Goal: Task Accomplishment & Management: Manage account settings

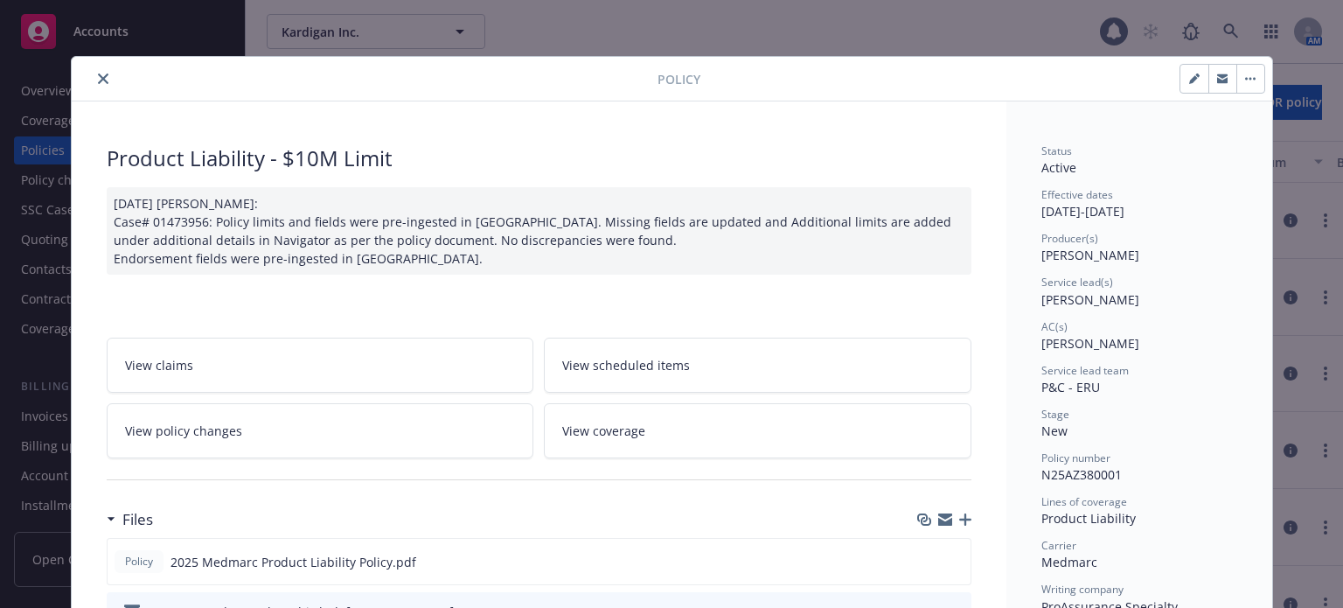
click at [93, 75] on button "close" at bounding box center [103, 78] width 21 height 21
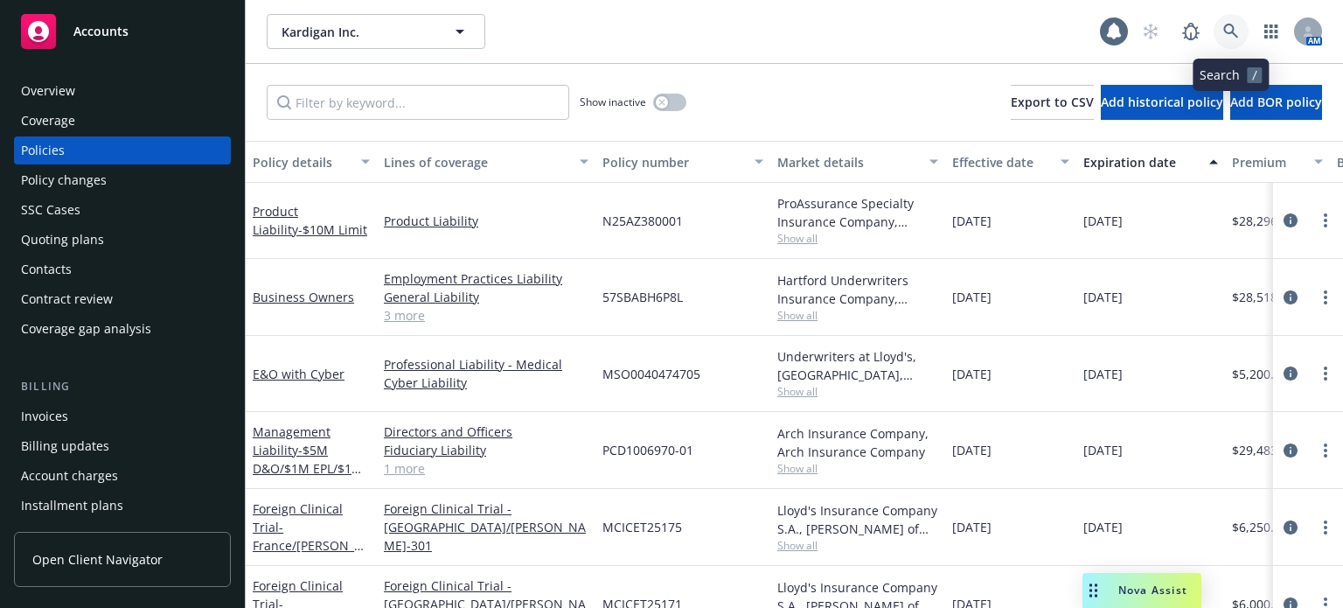
click at [1233, 24] on icon at bounding box center [1231, 32] width 16 height 16
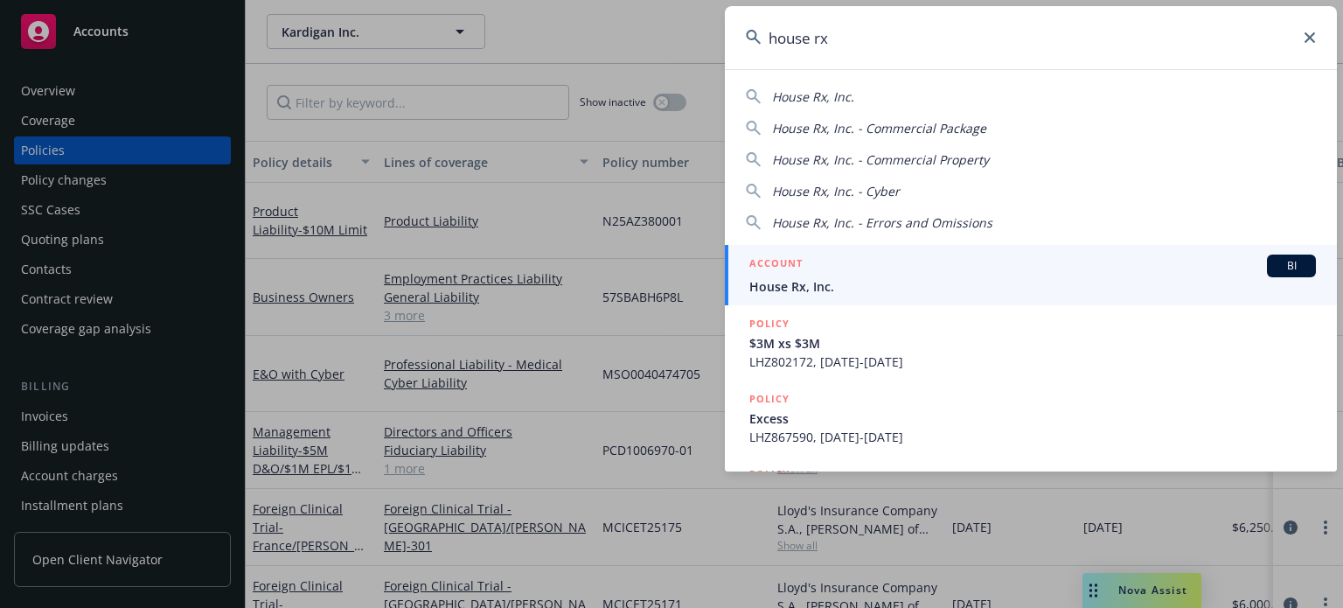
type input "house rx"
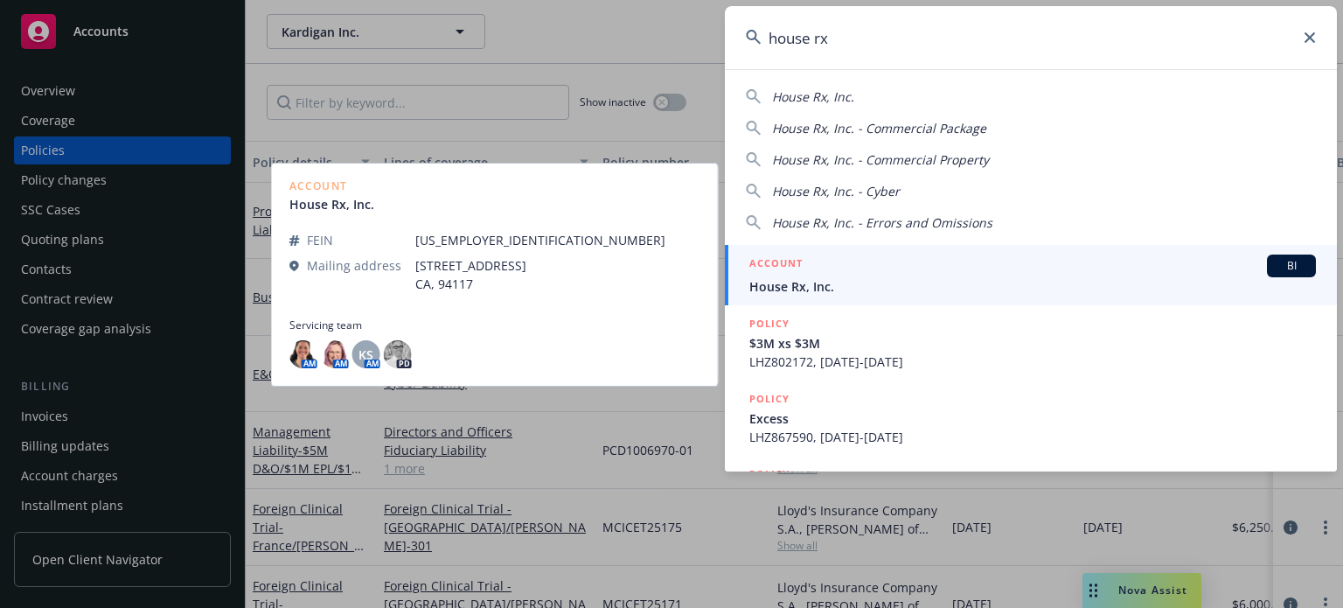
click at [811, 287] on span "House Rx, Inc." at bounding box center [1032, 286] width 567 height 18
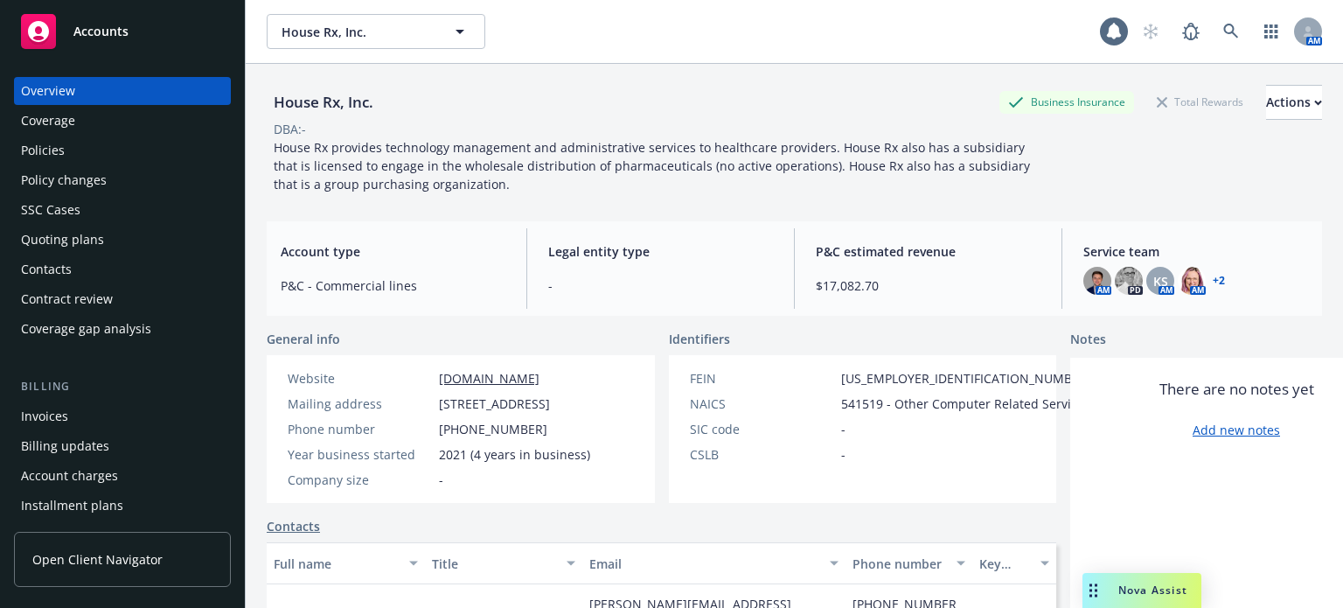
click at [173, 150] on div "Policies" at bounding box center [122, 150] width 203 height 28
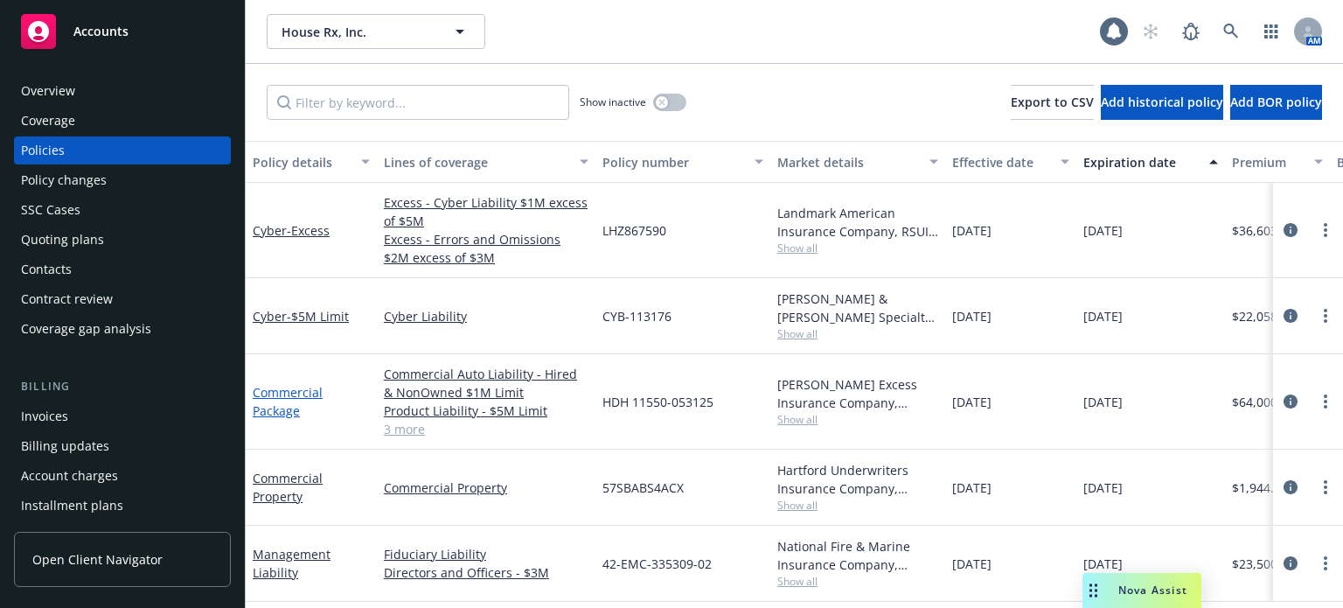
click at [260, 408] on link "Commercial Package" at bounding box center [288, 401] width 70 height 35
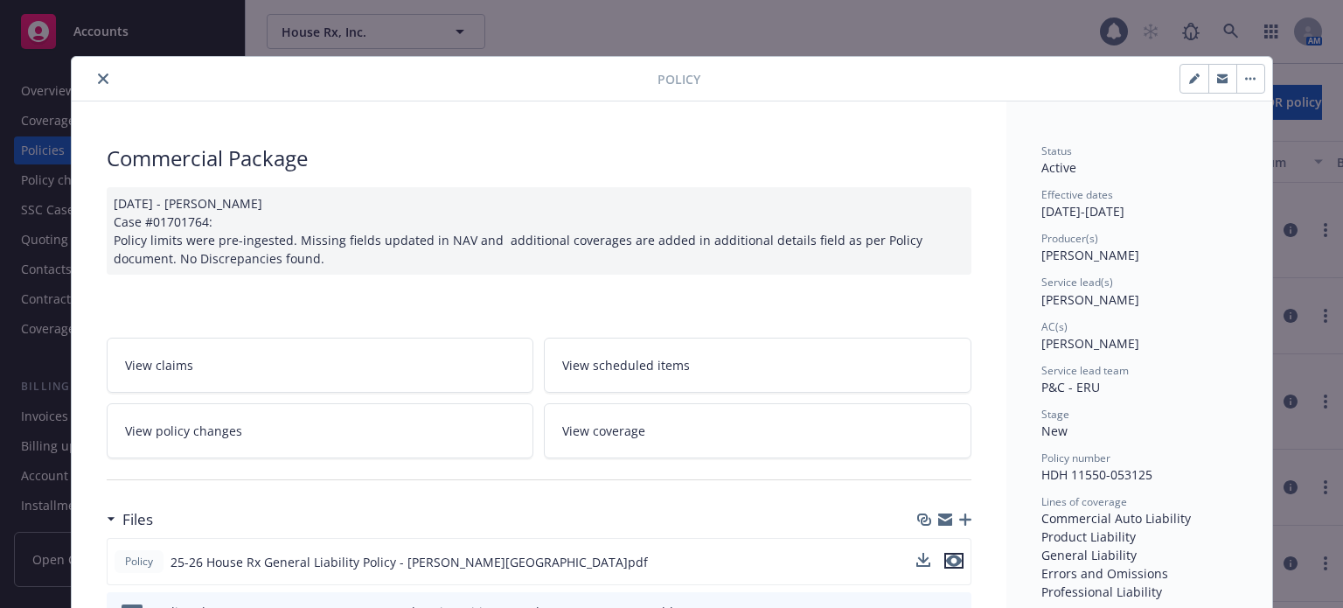
click at [946, 560] on icon "preview file" at bounding box center [954, 560] width 16 height 12
click at [920, 556] on icon "download file" at bounding box center [925, 560] width 14 height 14
click at [647, 434] on link "View coverage" at bounding box center [758, 430] width 428 height 55
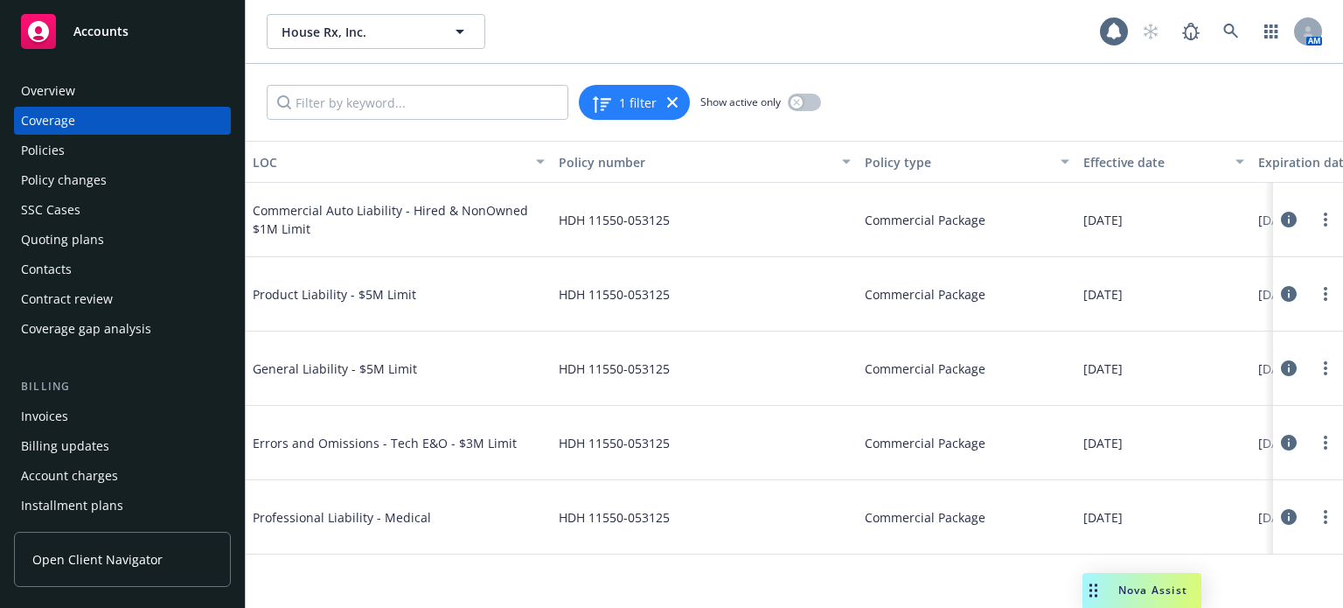
click at [1290, 365] on icon at bounding box center [1289, 368] width 16 height 16
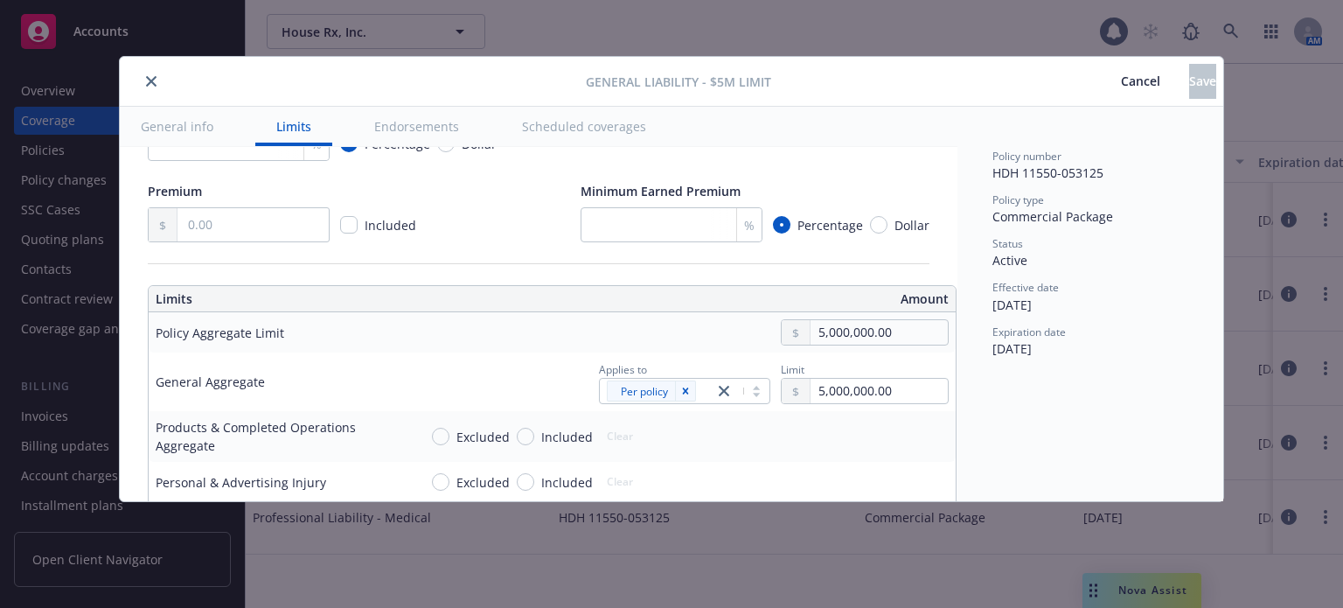
type textarea "x"
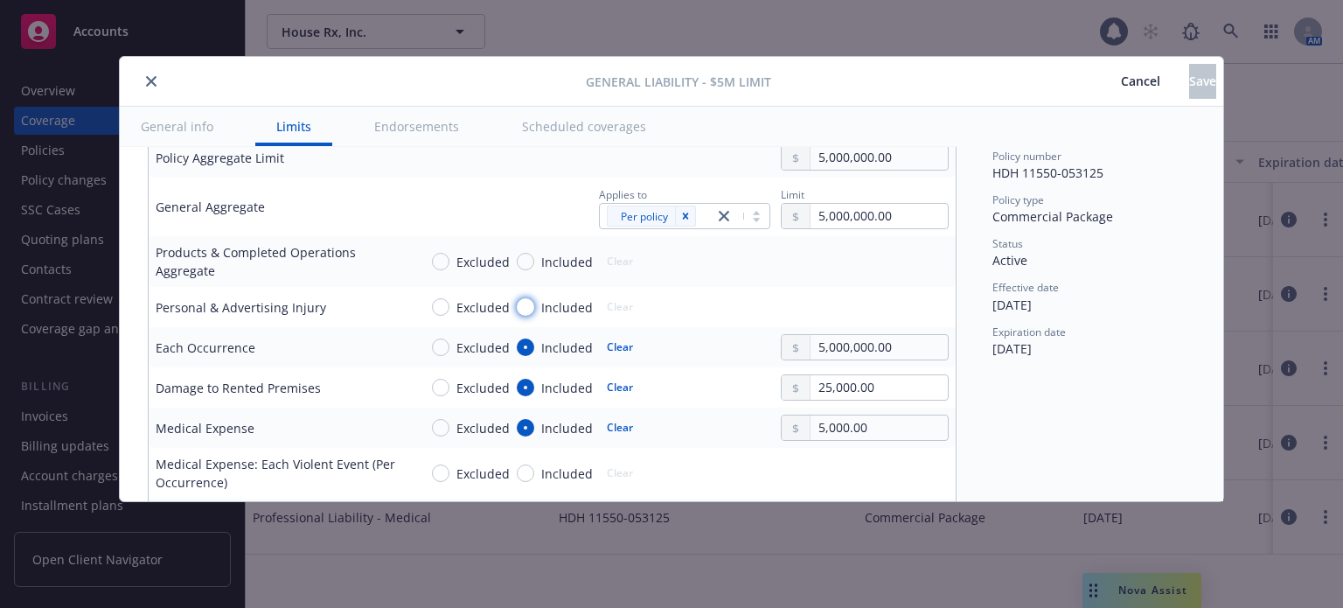
click at [529, 310] on input "Included" at bounding box center [525, 306] width 17 height 17
radio input "true"
type textarea "x"
click at [522, 258] on input "Included" at bounding box center [525, 261] width 17 height 17
radio input "true"
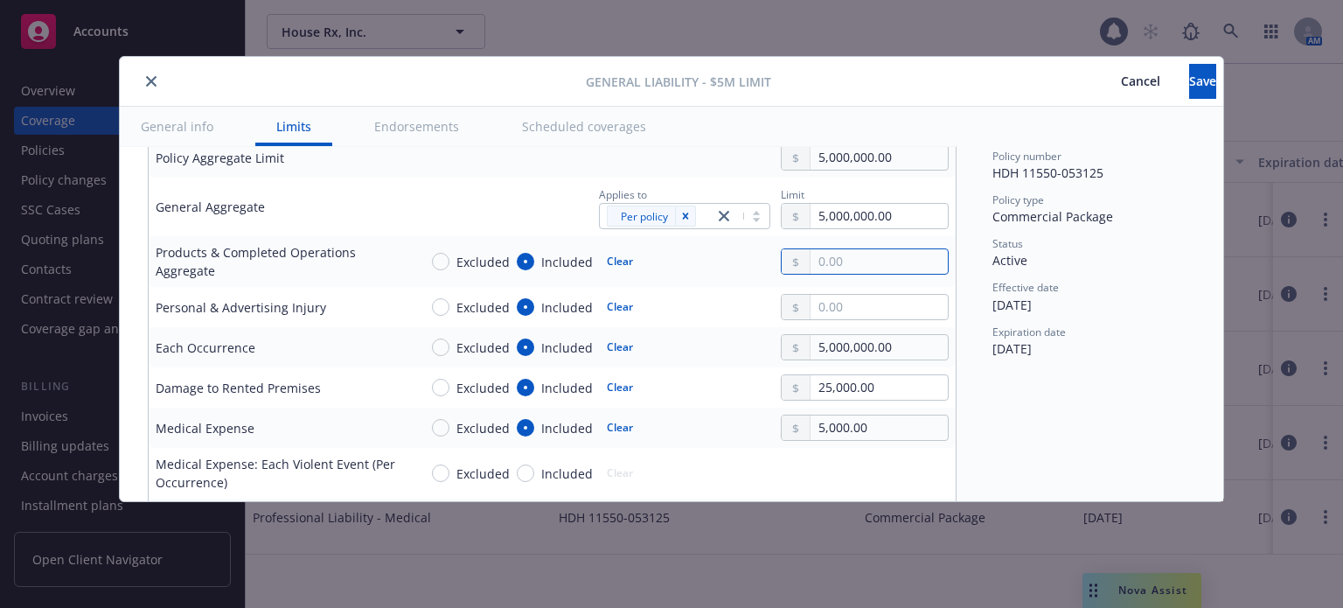
click at [829, 262] on input "text" at bounding box center [878, 261] width 137 height 24
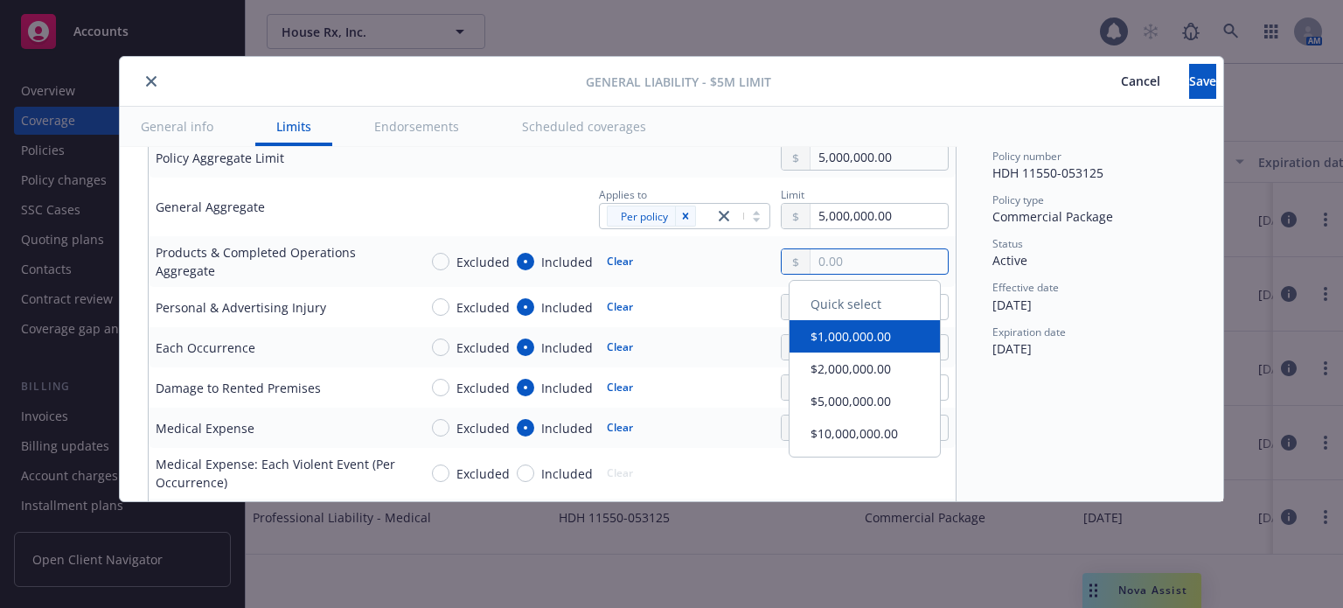
type textarea "x"
type input "5.00"
type textarea "x"
type input "50.00"
type textarea "x"
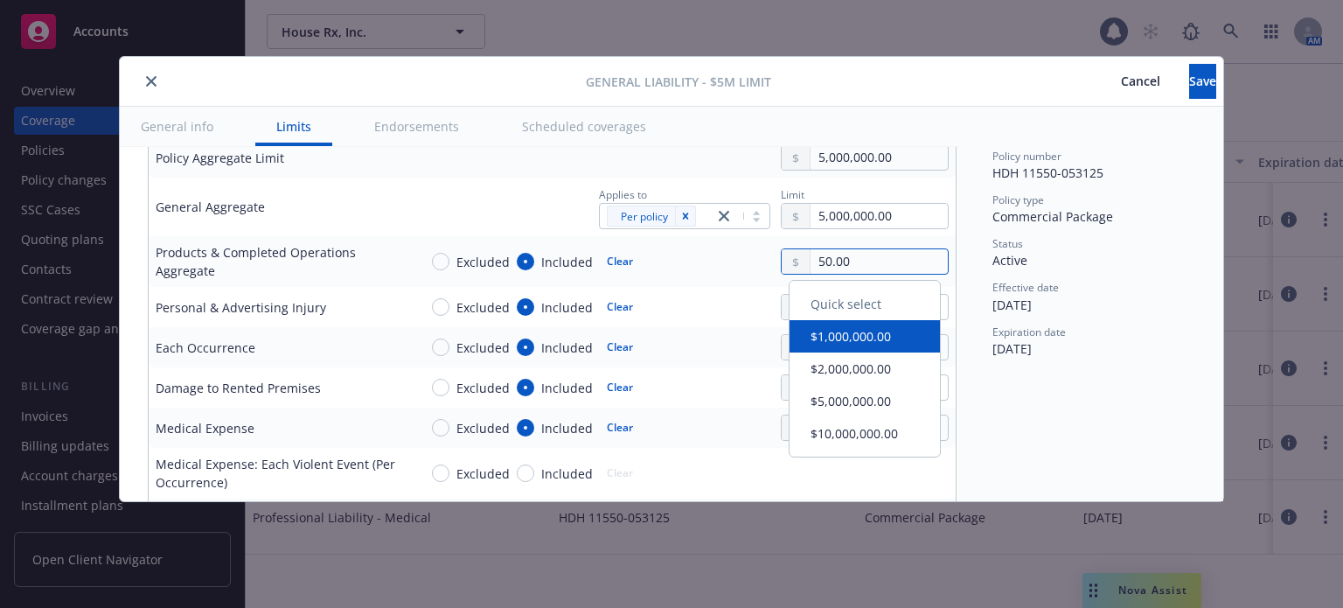
type input "500.00"
type textarea "x"
type input "5,000.00"
type textarea "x"
type input "50,000.00"
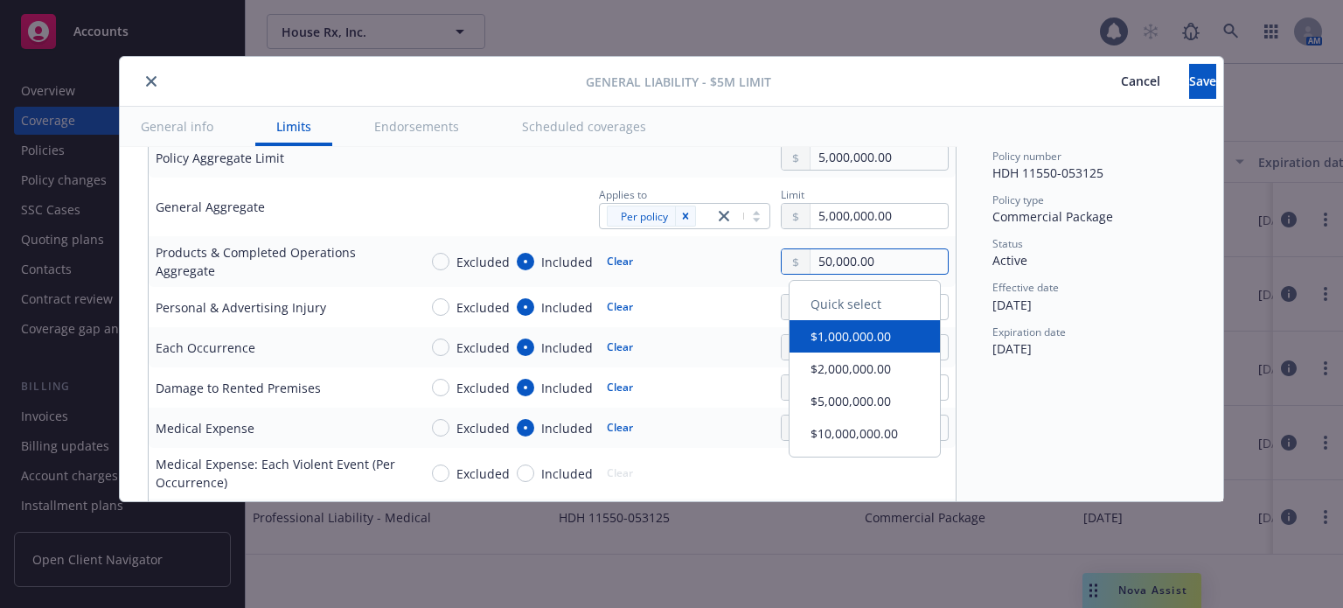
type textarea "x"
type input "500,000.00"
type textarea "x"
type input "5,000,000.00"
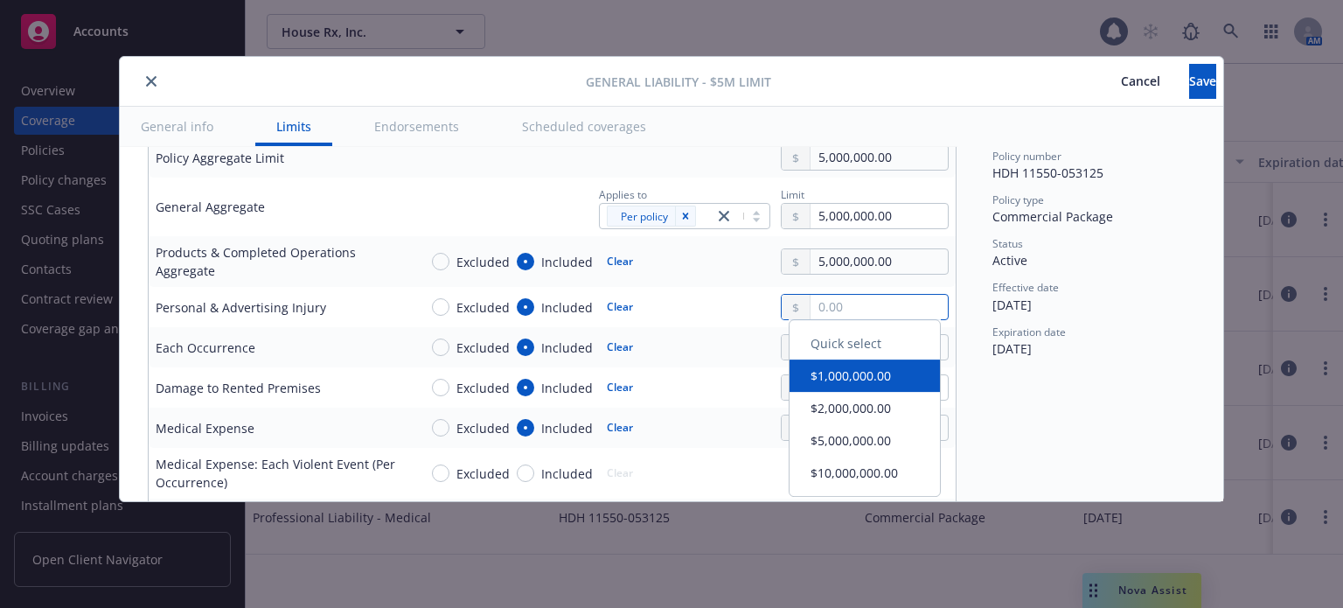
click at [833, 308] on input "text" at bounding box center [878, 307] width 137 height 24
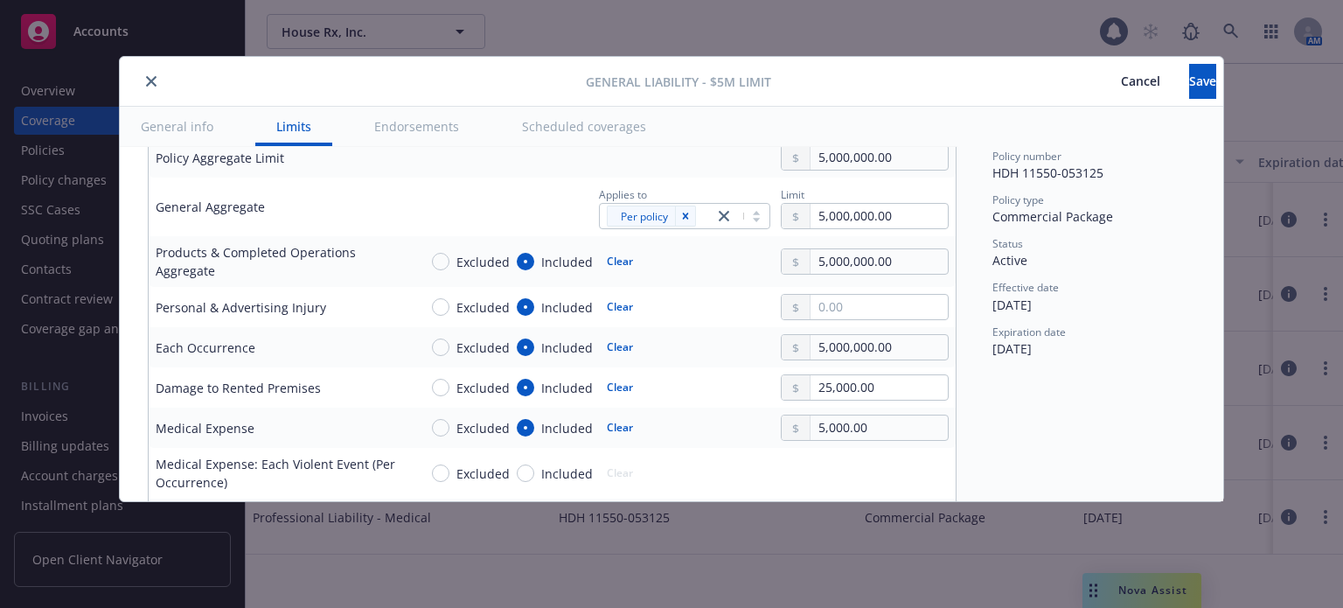
type textarea "x"
type input "5,000,000.00"
click at [832, 441] on button "$5,000,000.00" at bounding box center [864, 446] width 150 height 32
click at [828, 380] on input "25,000.00" at bounding box center [878, 387] width 137 height 24
type textarea "x"
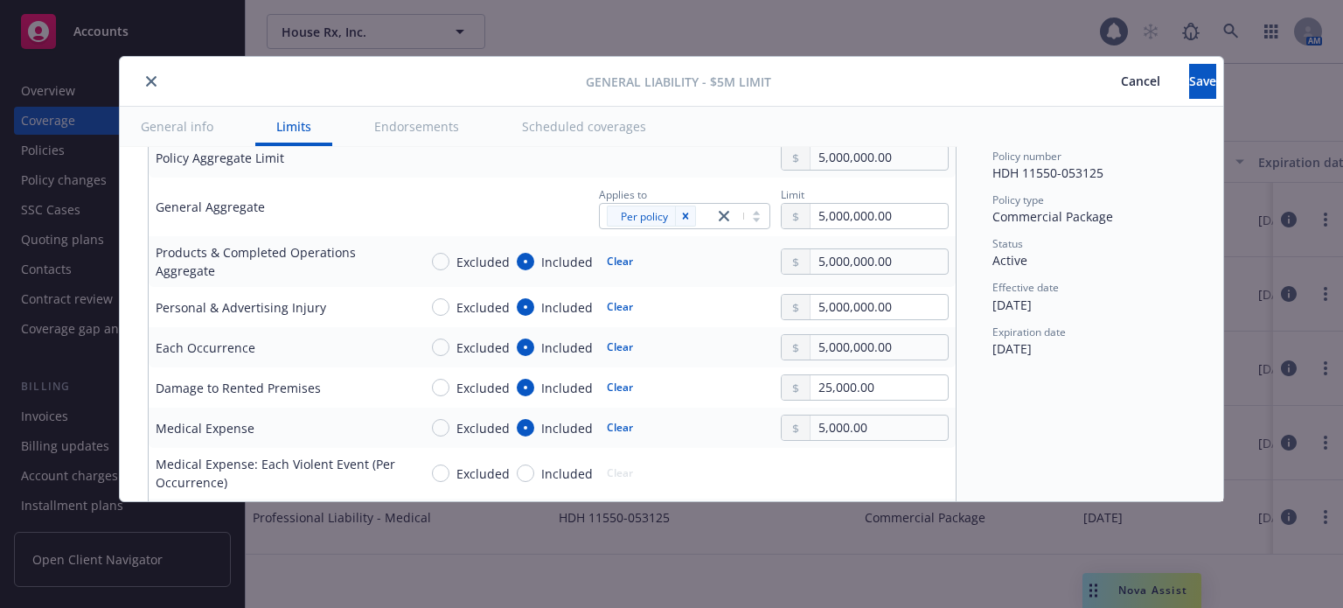
type input "1,000,000.00"
click at [840, 463] on button "$1,000,000.00" at bounding box center [864, 461] width 150 height 32
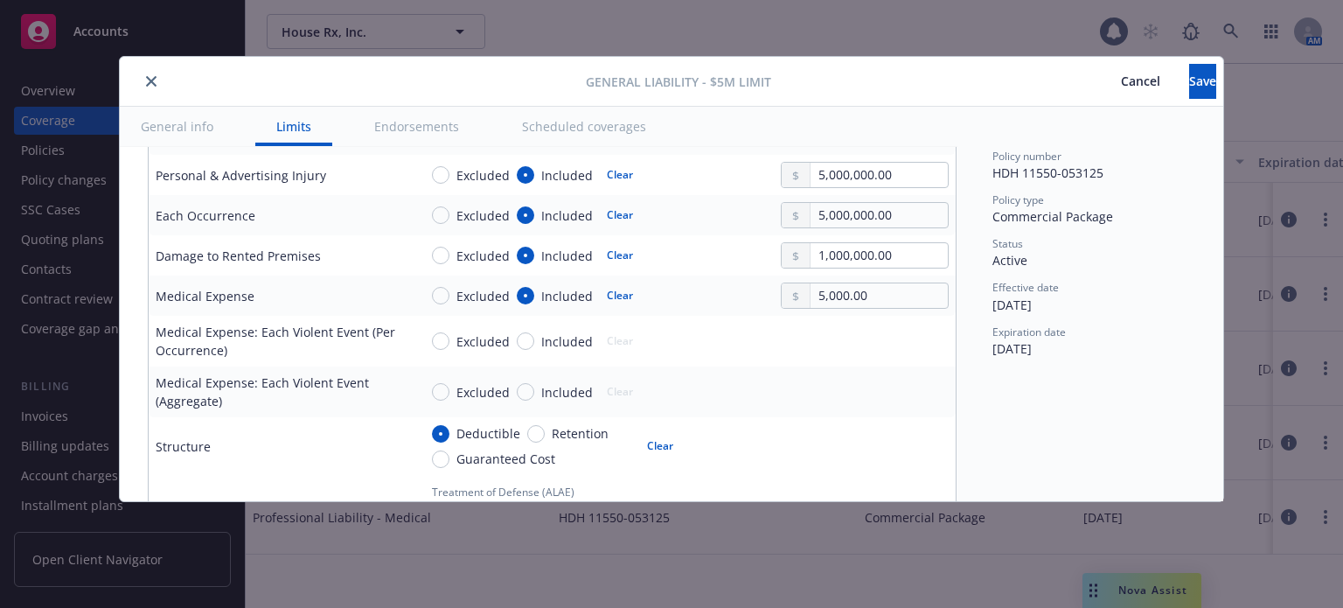
scroll to position [699, 0]
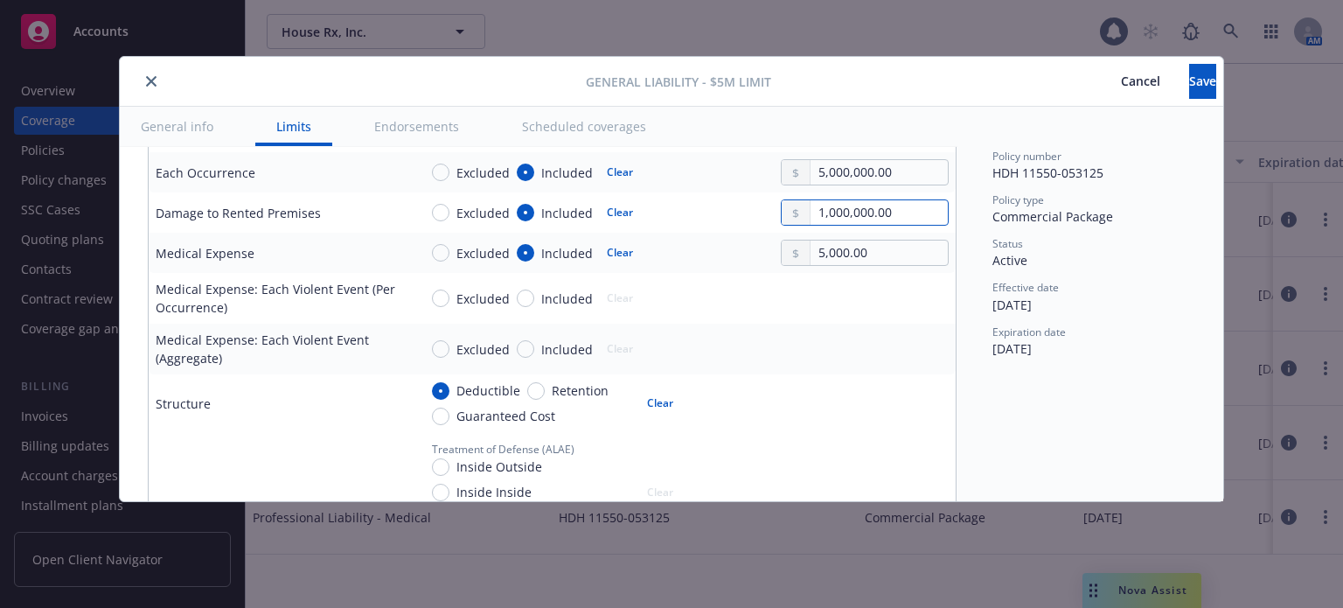
click at [860, 209] on input "1,000,000.00" at bounding box center [878, 212] width 137 height 24
drag, startPoint x: 842, startPoint y: 209, endPoint x: 782, endPoint y: 207, distance: 60.4
click at [782, 207] on div "1,000,000.00" at bounding box center [865, 212] width 168 height 26
type textarea "x"
type input "2,000.00"
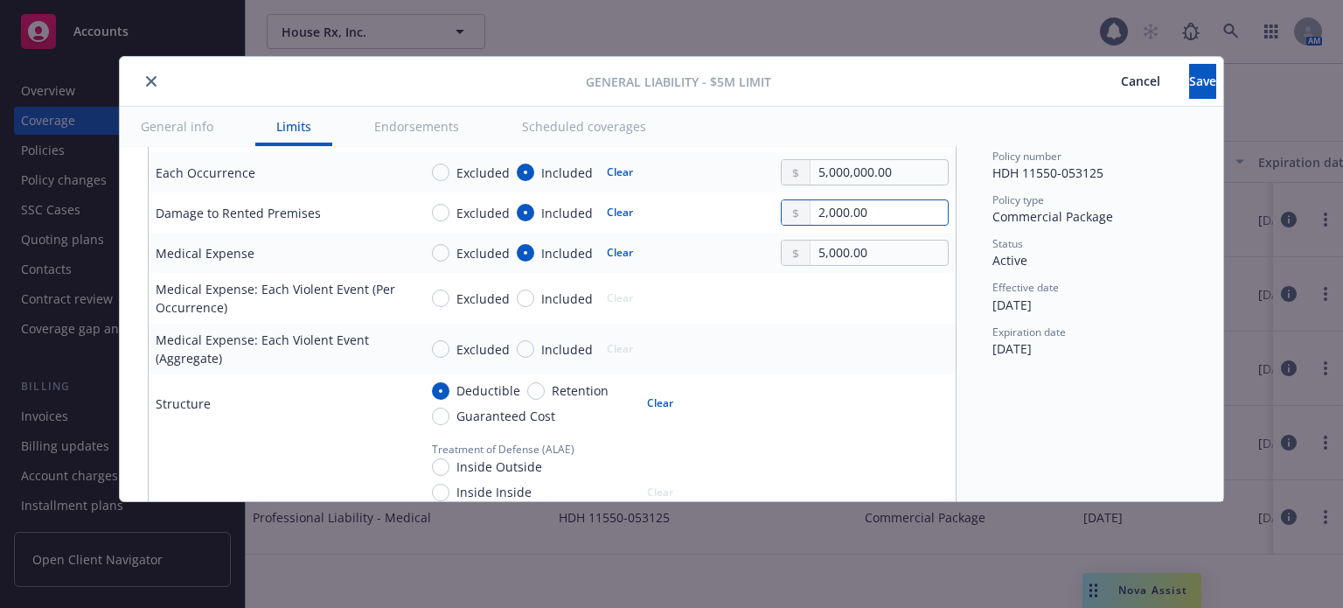
type textarea "x"
type input "25,000.00"
click at [1189, 87] on span "Save" at bounding box center [1202, 81] width 27 height 17
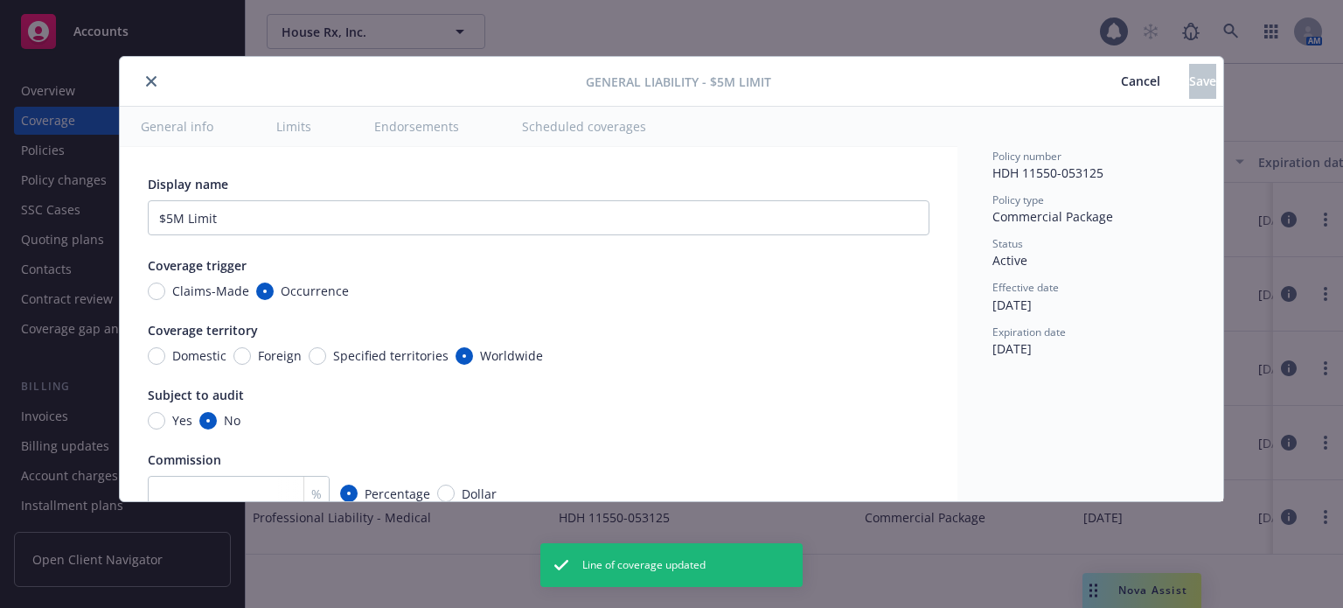
type textarea "x"
radio input "true"
type textarea "x"
click at [1121, 88] on span "Cancel" at bounding box center [1140, 81] width 39 height 17
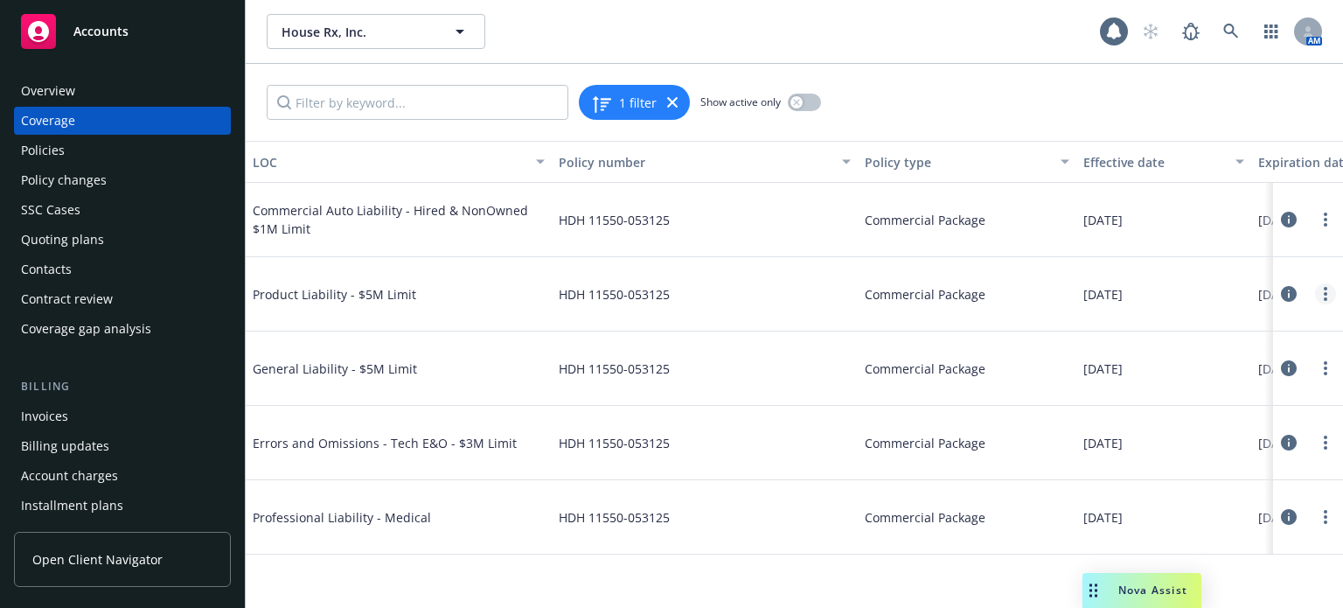
click at [1322, 296] on link "more" at bounding box center [1325, 293] width 21 height 21
click at [1213, 366] on link "Delete coverage" at bounding box center [1220, 364] width 230 height 35
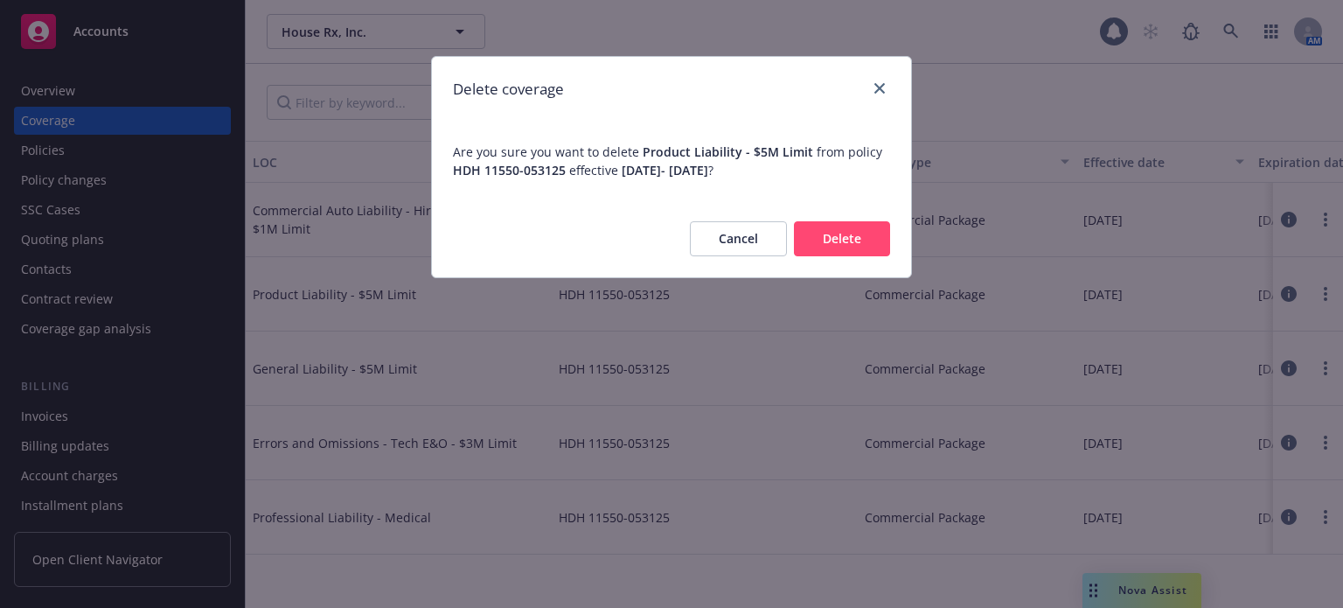
click at [829, 247] on button "Delete" at bounding box center [842, 238] width 96 height 35
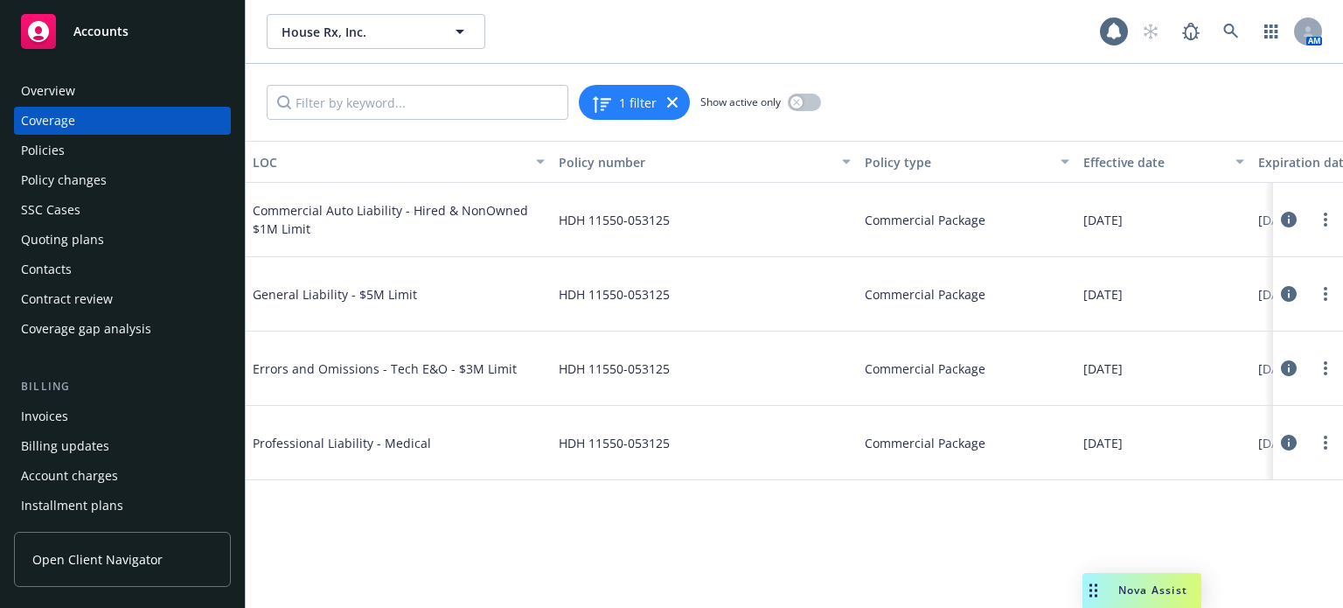
click at [88, 247] on div "Quoting plans" at bounding box center [62, 240] width 83 height 28
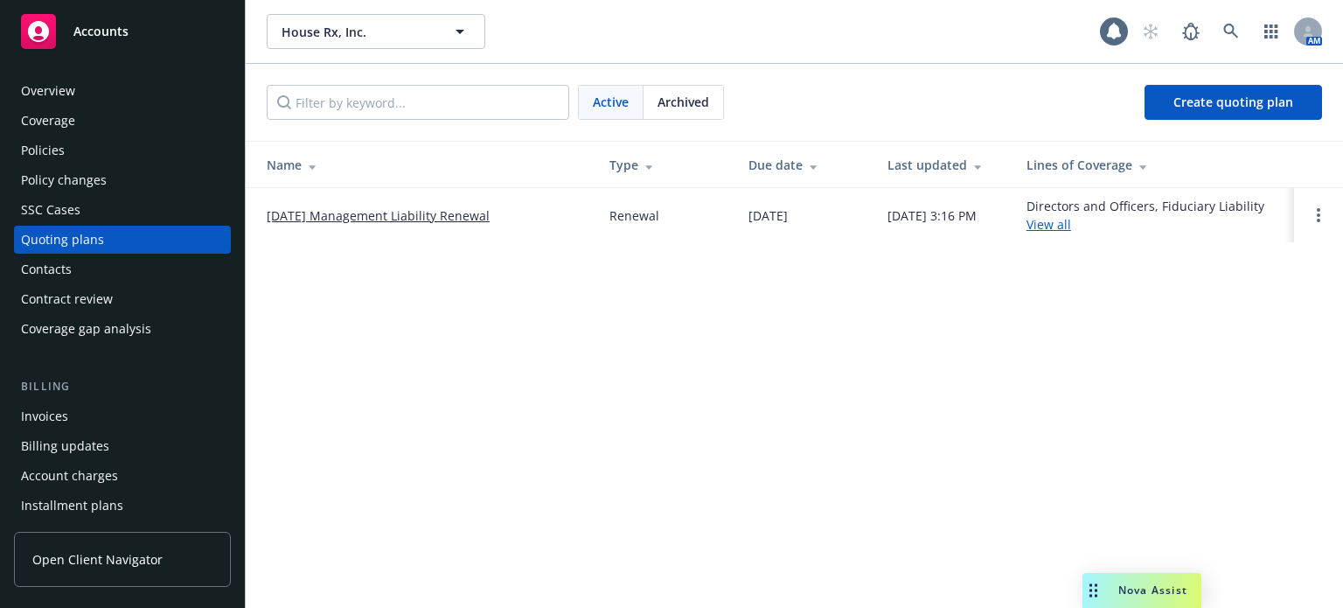
click at [446, 222] on link "[DATE] Management Liability Renewal" at bounding box center [378, 215] width 223 height 18
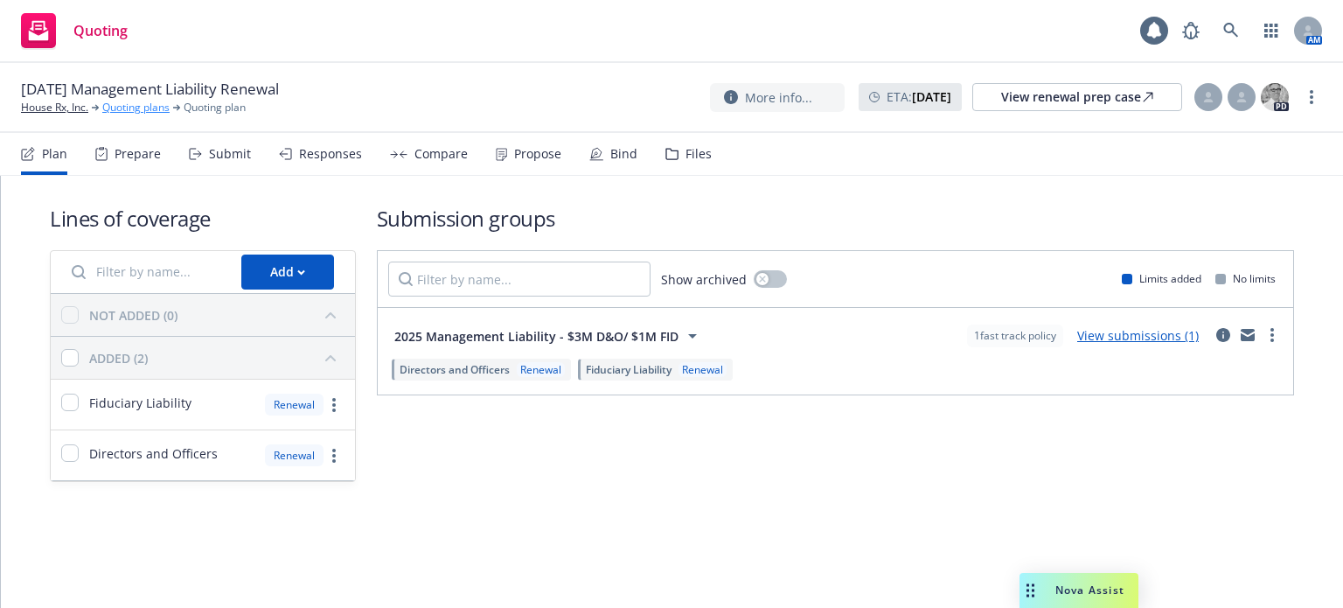
click at [122, 102] on link "Quoting plans" at bounding box center [135, 108] width 67 height 16
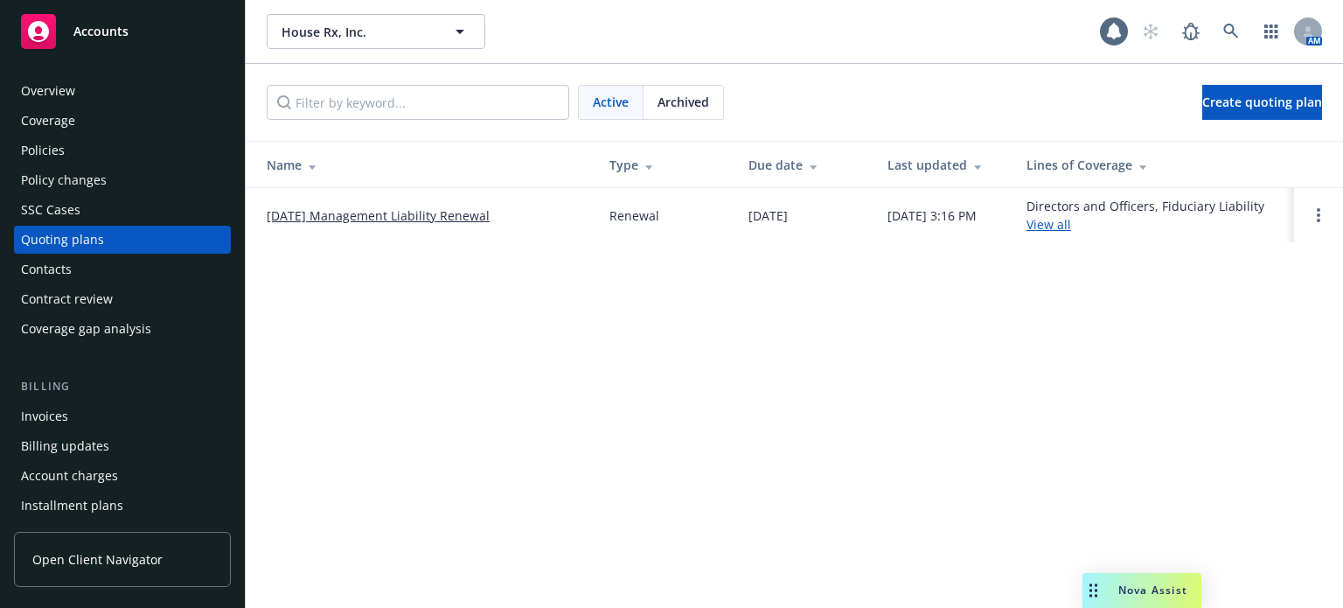
click at [53, 158] on div "Policies" at bounding box center [43, 150] width 44 height 28
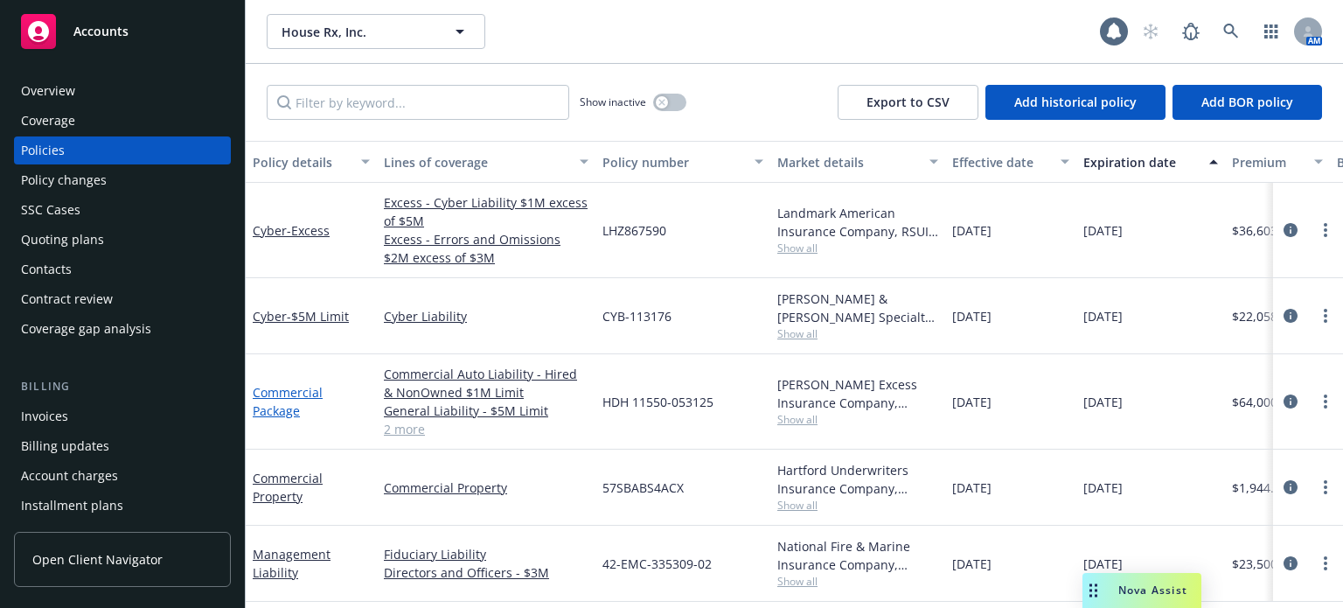
click at [278, 411] on link "Commercial Package" at bounding box center [288, 401] width 70 height 35
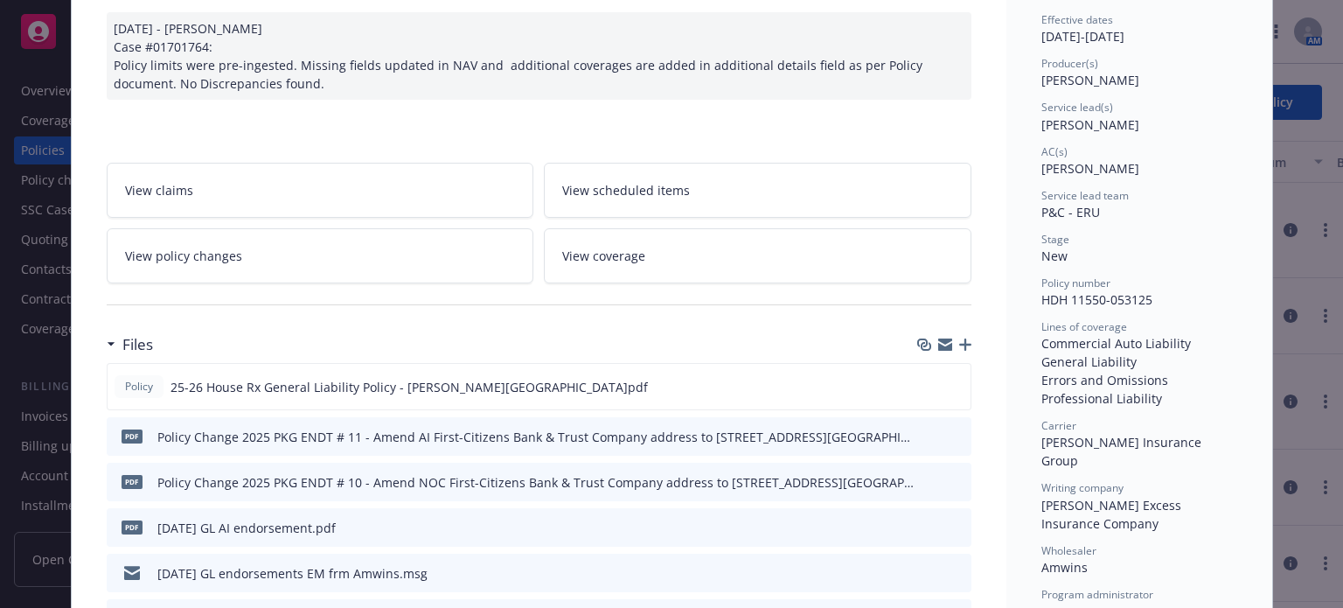
scroll to position [350, 0]
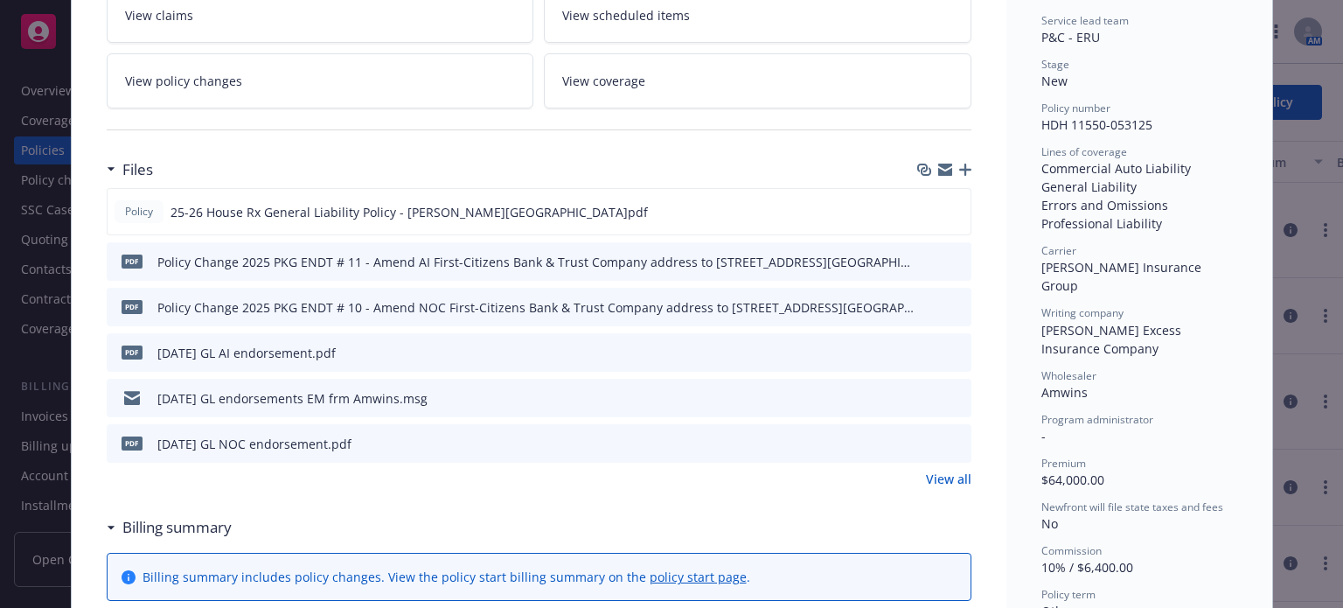
click at [953, 478] on link "View all" at bounding box center [948, 479] width 45 height 18
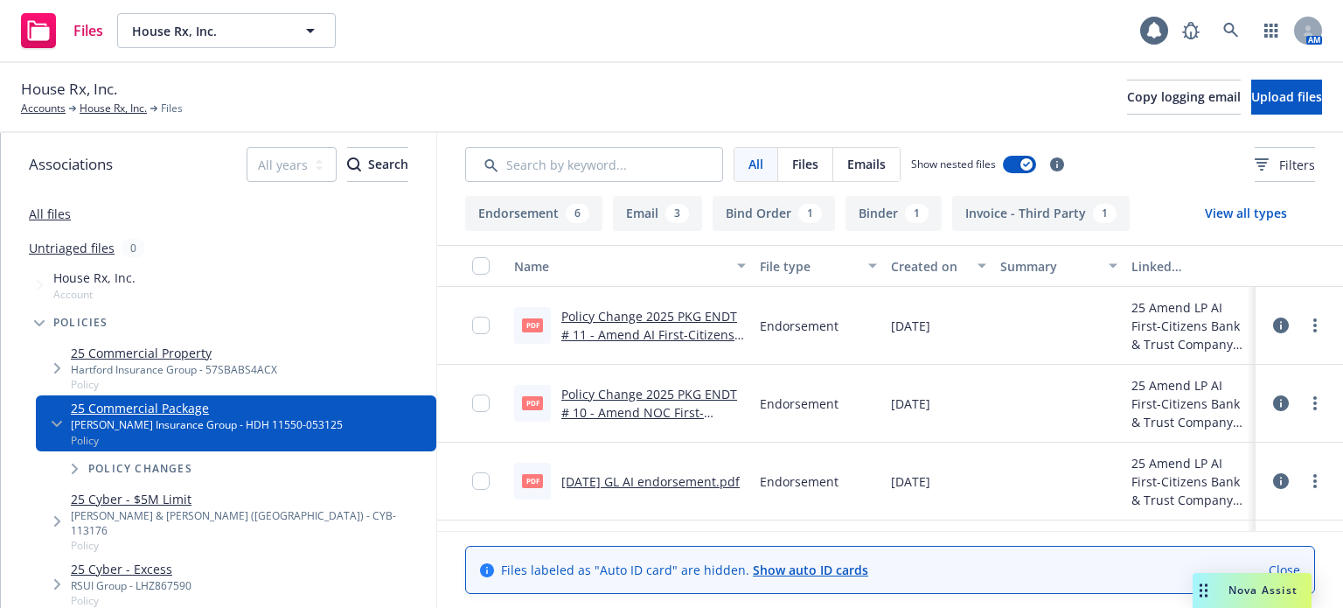
click at [672, 414] on link "Policy Change 2025 PKG ENDT # 10 - Amend NOC First-Citizens Bank & Trust Compan…" at bounding box center [653, 431] width 184 height 90
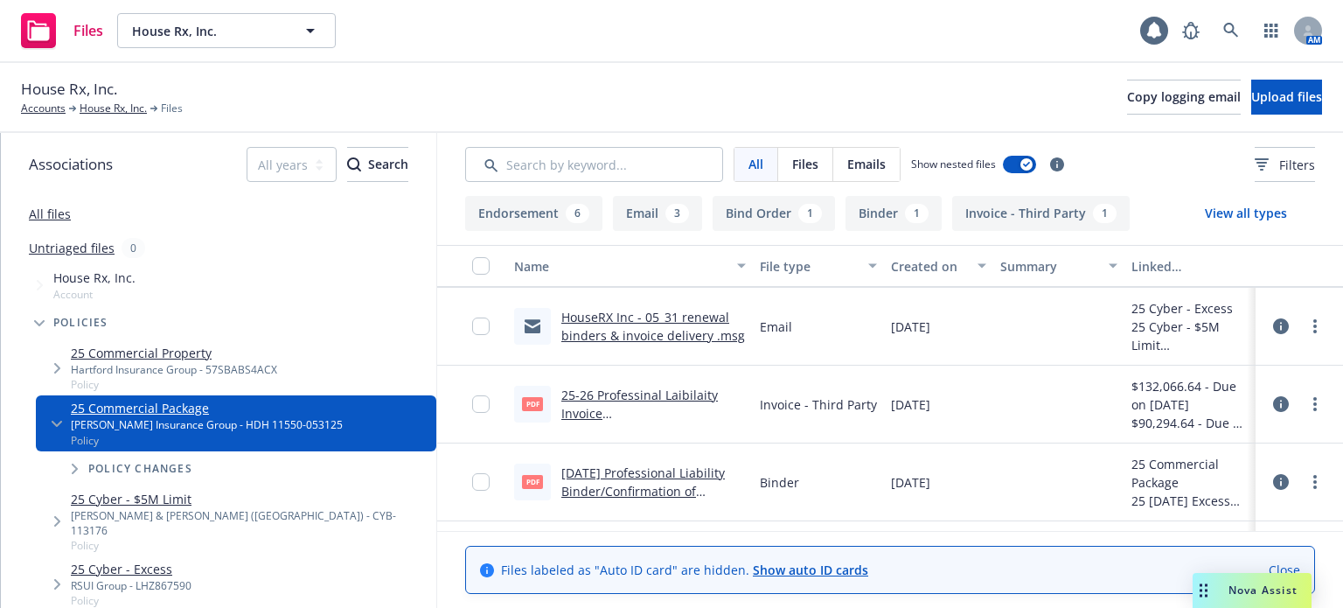
scroll to position [699, 0]
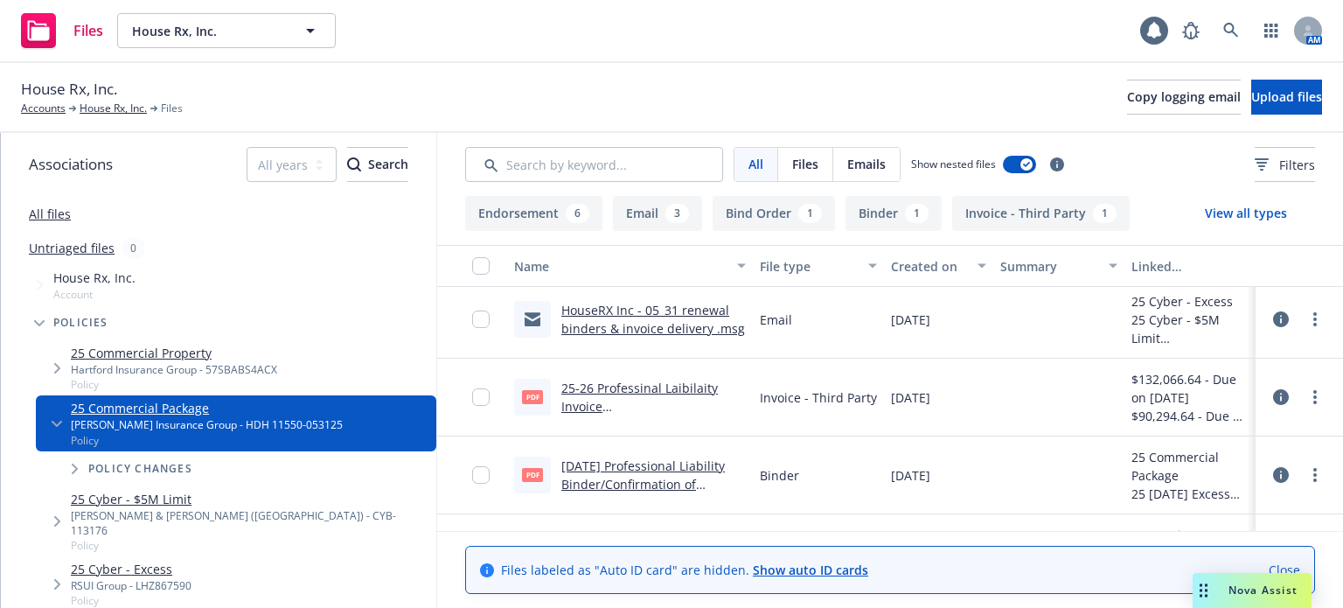
click at [680, 465] on link "05/31/25 Professional Liability Binder/Confirmation of Coverage Hudson.pdf" at bounding box center [650, 483] width 179 height 53
click at [1231, 34] on icon at bounding box center [1231, 31] width 16 height 16
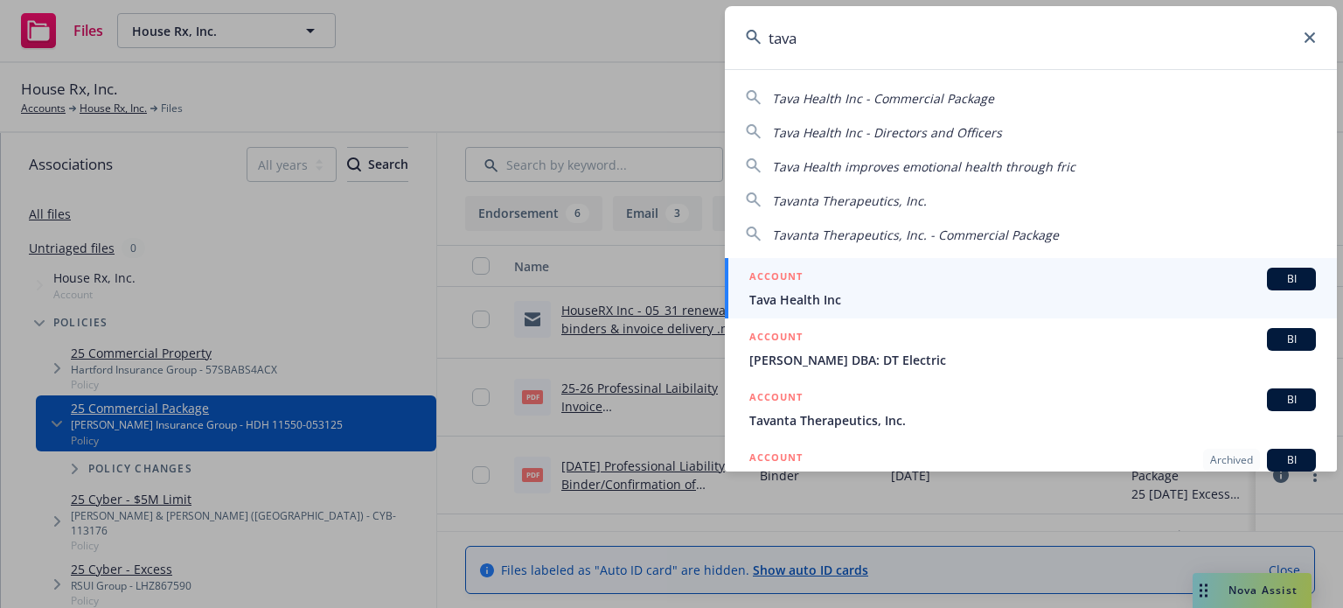
type input "tava"
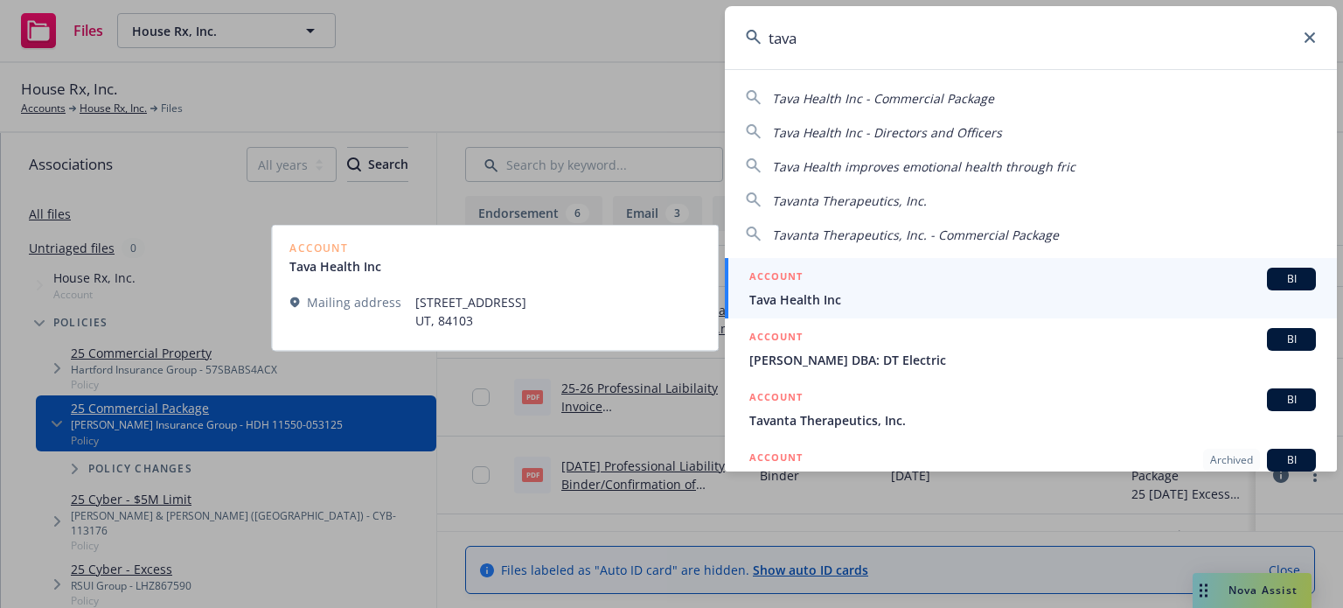
click at [776, 297] on span "Tava Health Inc" at bounding box center [1032, 299] width 567 height 18
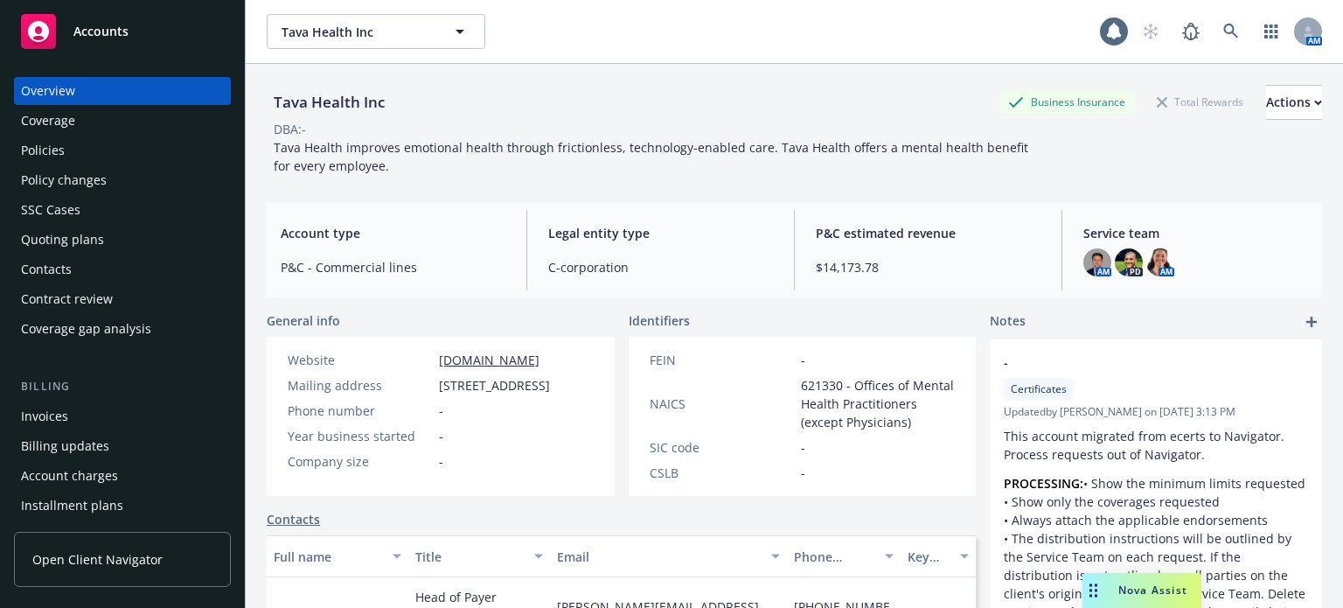
click at [116, 160] on div "Policies" at bounding box center [122, 150] width 203 height 28
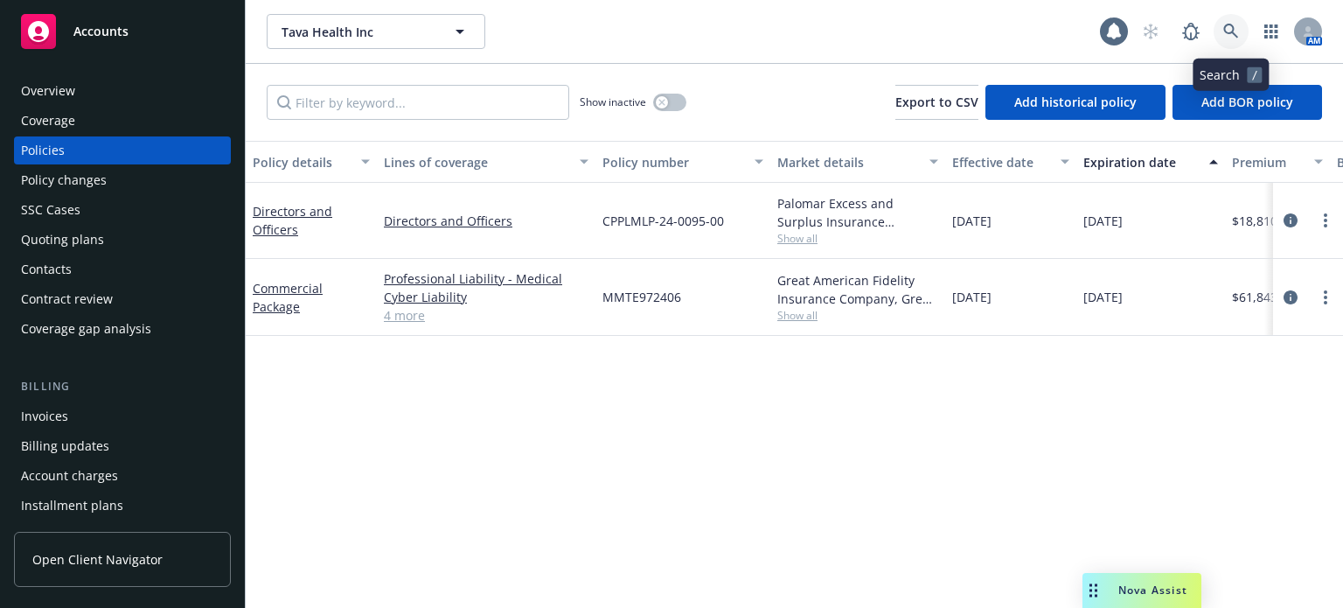
click at [1220, 20] on link at bounding box center [1231, 31] width 35 height 35
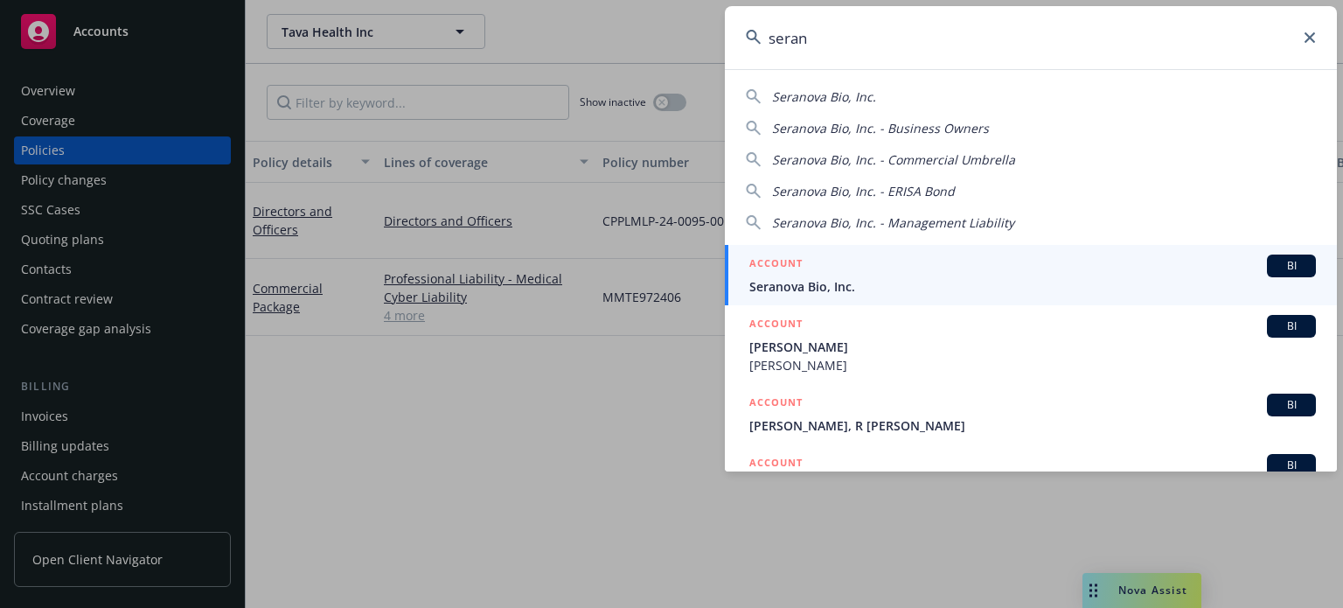
type input "seran"
click at [789, 294] on span "Seranova Bio, Inc." at bounding box center [1032, 286] width 567 height 18
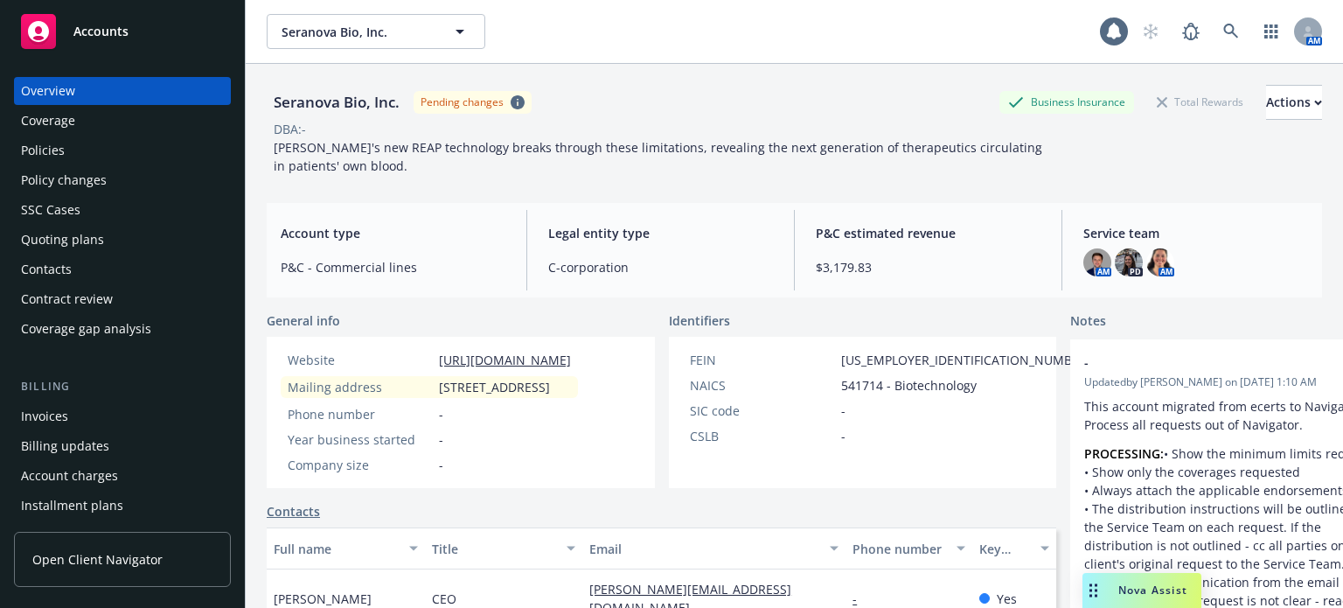
click at [53, 186] on div "Policy changes" at bounding box center [64, 180] width 86 height 28
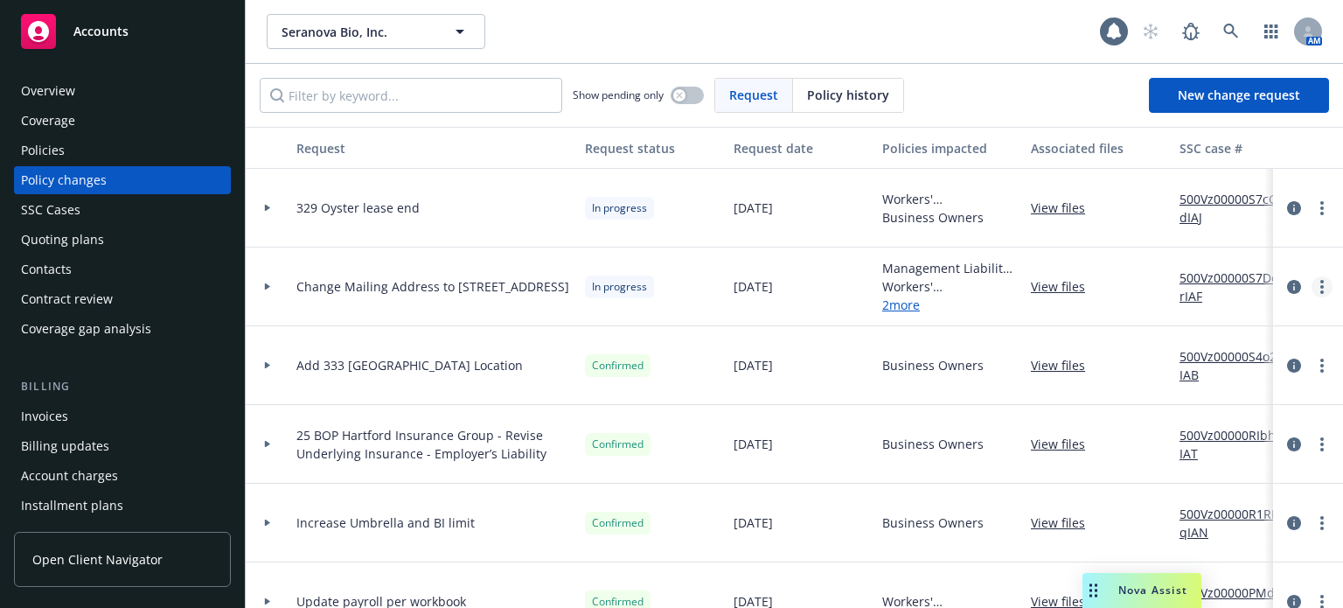
click at [1320, 285] on circle "more" at bounding box center [1321, 286] width 3 height 3
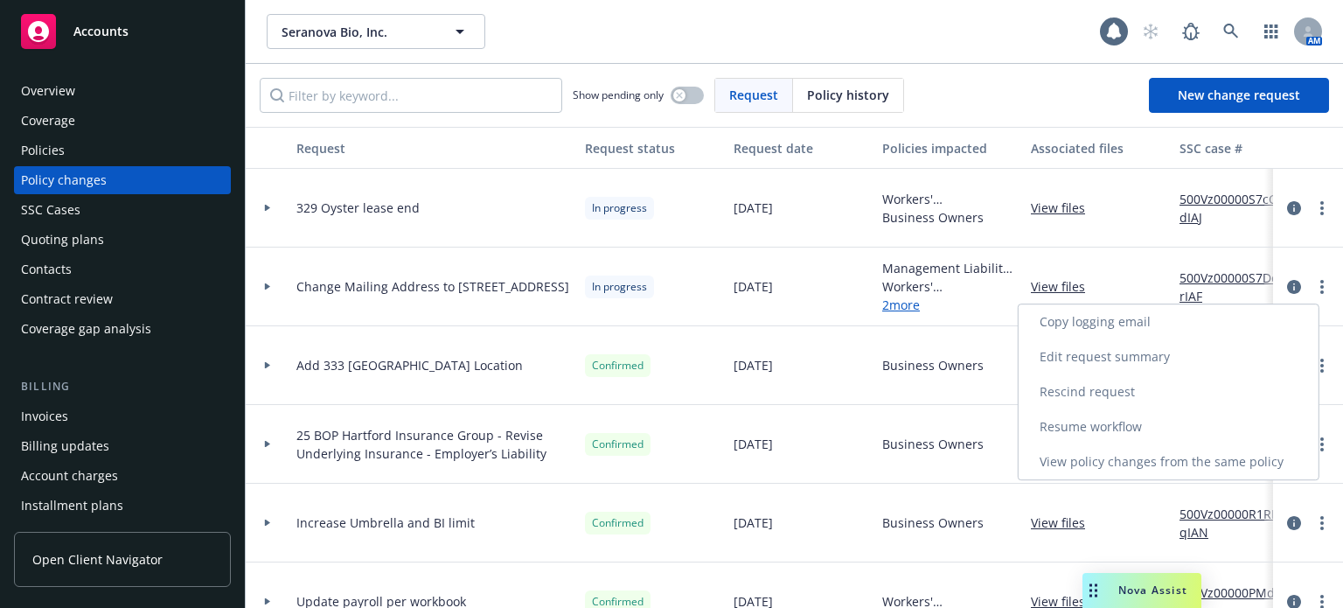
click at [1179, 422] on link "Resume workflow" at bounding box center [1169, 426] width 300 height 35
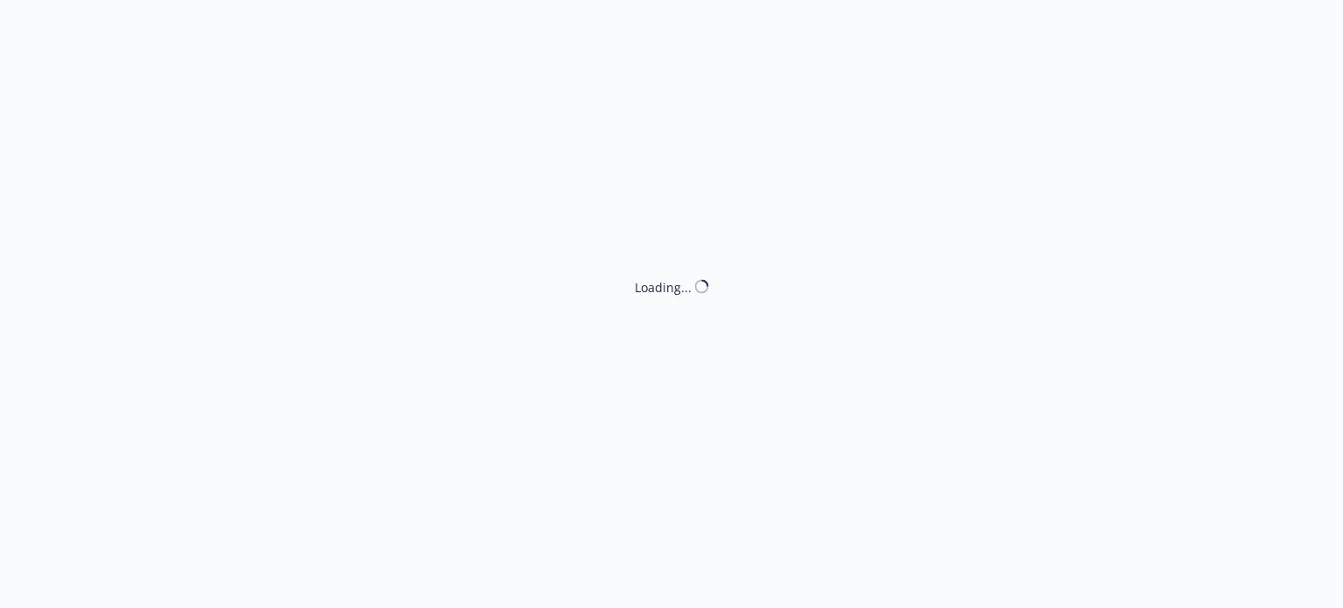
select select "ACCEPTED"
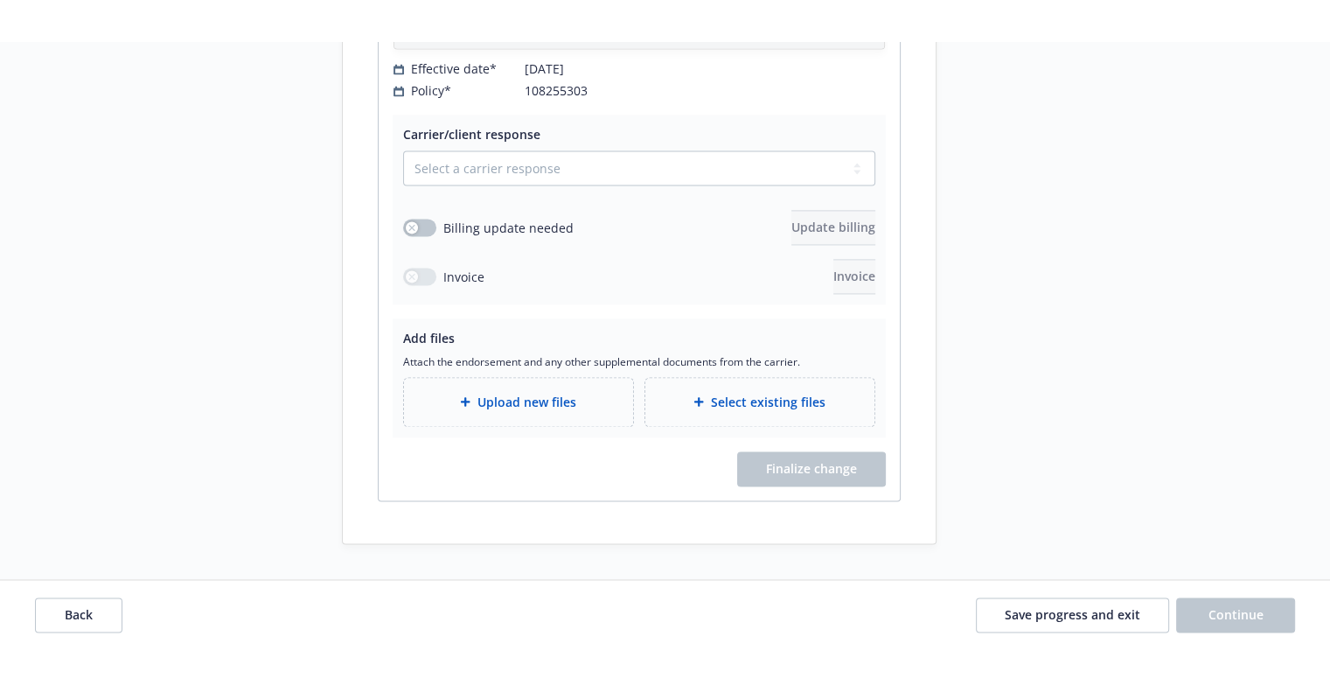
scroll to position [2621, 0]
